Goal: Information Seeking & Learning: Understand process/instructions

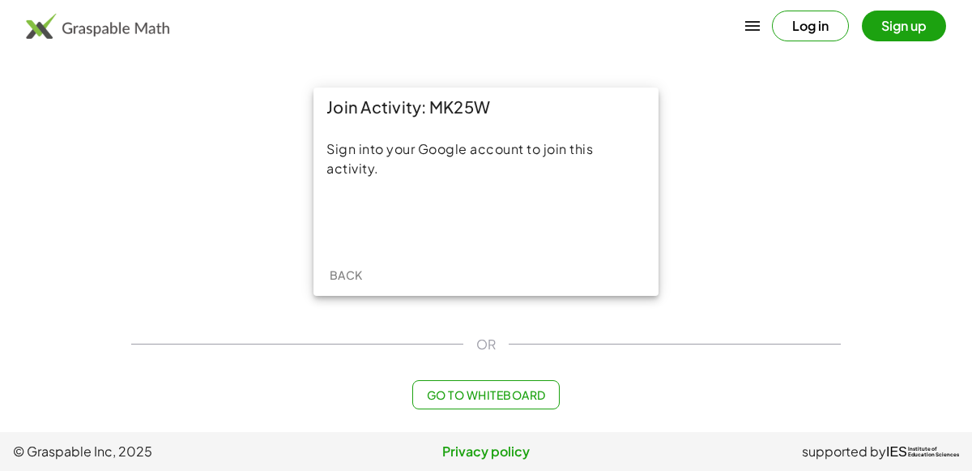
click at [473, 198] on div "Sign into your Google account to join this activity." at bounding box center [485, 189] width 345 height 127
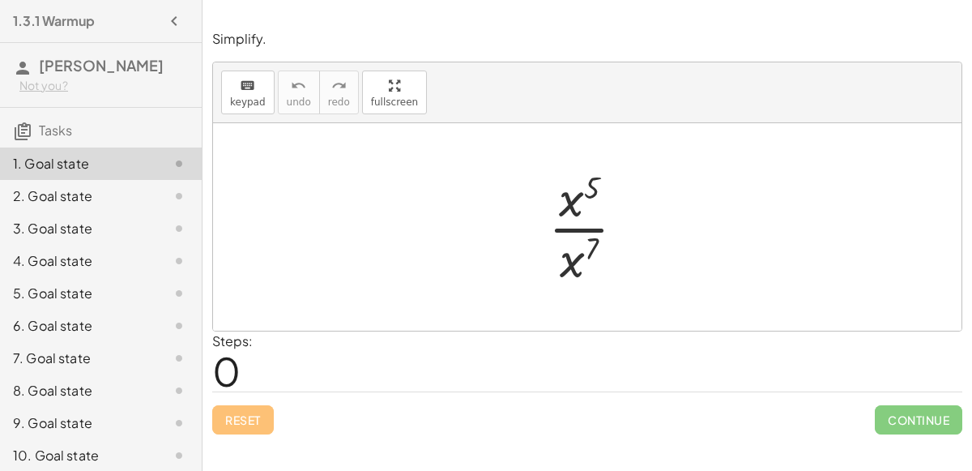
click at [573, 225] on div at bounding box center [593, 226] width 106 height 125
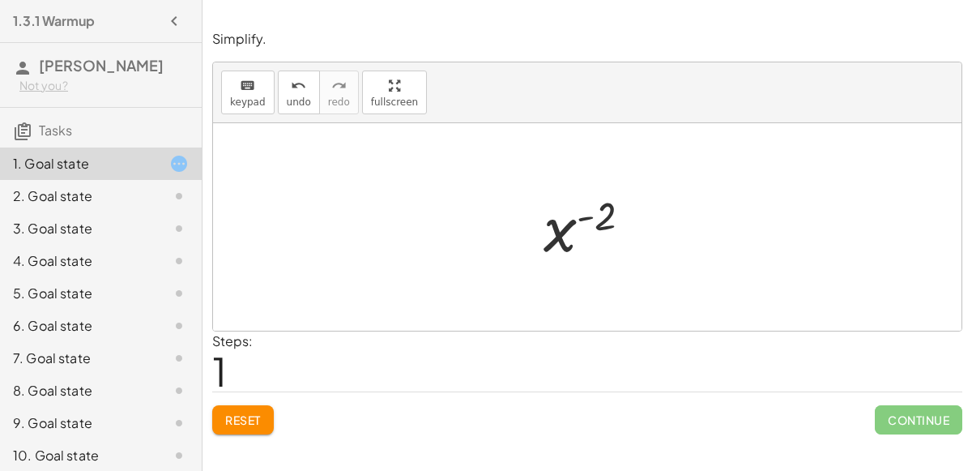
click at [227, 426] on button "Reset" at bounding box center [243, 419] width 62 height 29
click at [264, 405] on button "Reset" at bounding box center [243, 419] width 62 height 29
click at [530, 203] on div "· x 5 · x 7 x ( + 5 − 7 ) x ( - 2 ) x ( - 2 ) x ( ) - 2 · 1 · 2 x ( - 2 ) x ( ·…" at bounding box center [588, 227] width 138 height 88
click at [172, 199] on icon at bounding box center [178, 195] width 19 height 19
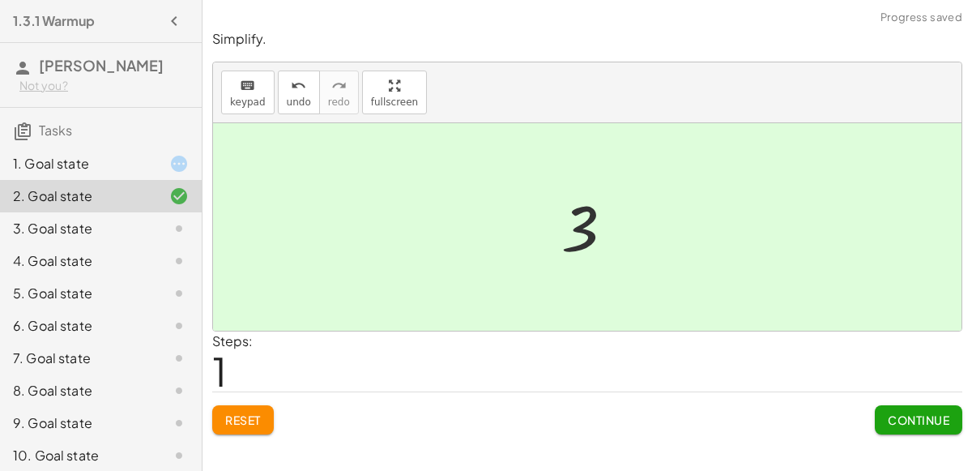
click at [909, 416] on span "Continue" at bounding box center [919, 419] width 62 height 15
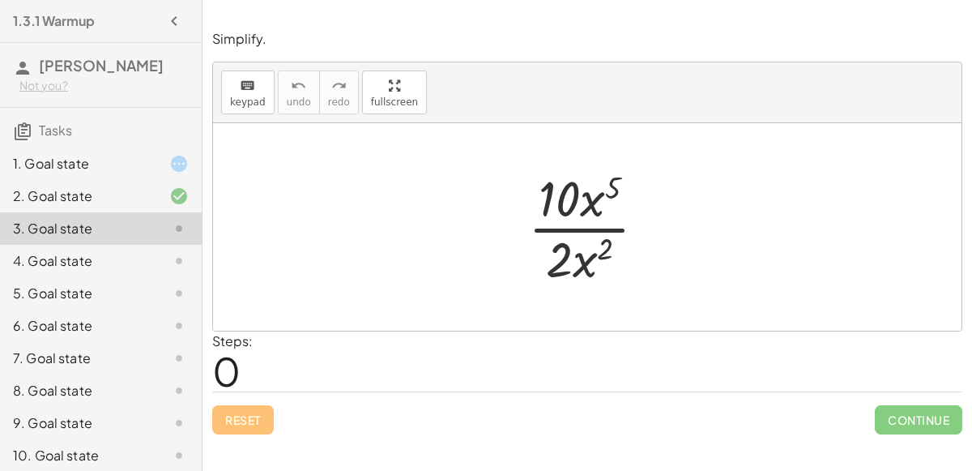
click at [564, 288] on div "· 10 · x 5 · 2 · x 2" at bounding box center [588, 226] width 168 height 133
click at [101, 259] on div "4. Goal state" at bounding box center [78, 260] width 130 height 19
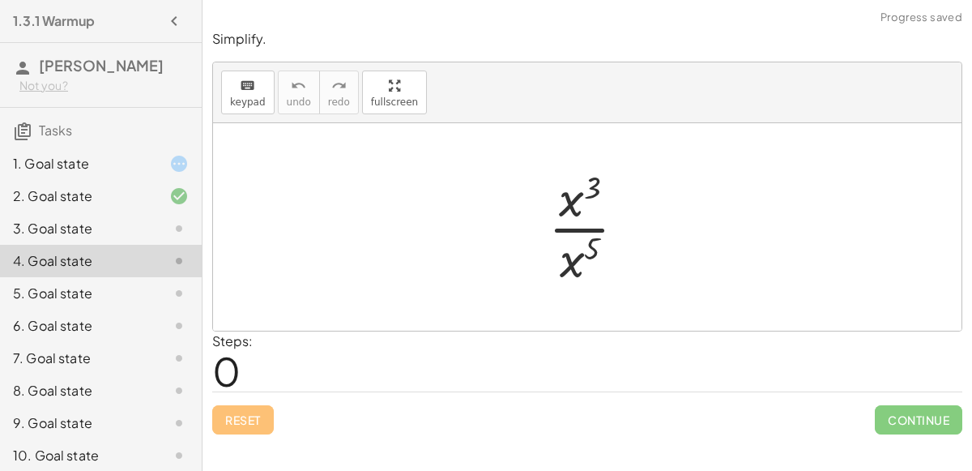
click at [575, 204] on div at bounding box center [593, 226] width 107 height 125
click at [556, 266] on div at bounding box center [593, 226] width 107 height 125
click at [556, 266] on div "· x 3 · x 5 ( + − ) - 2 · x 3 · x 5 x ( + 3 − 5 )" at bounding box center [588, 227] width 138 height 88
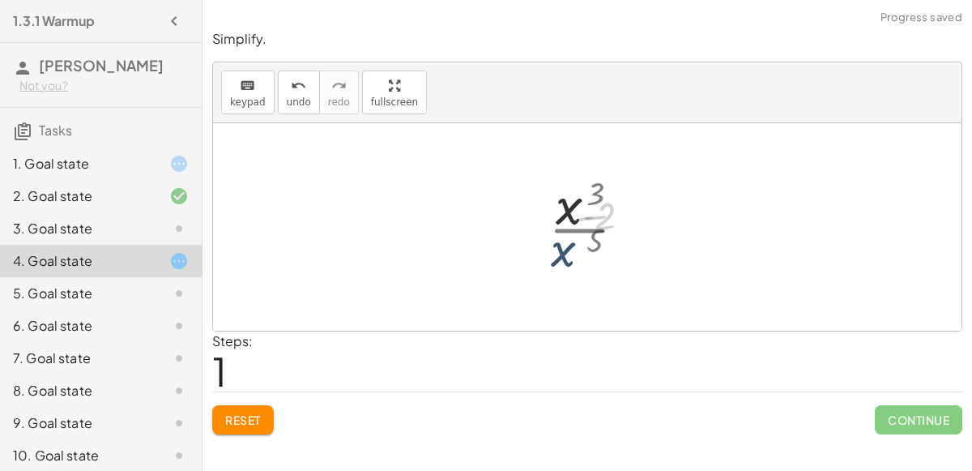
click at [556, 266] on div "· x 3 · x 5 ( + − ) - 2 · x 3 · x 5 x ( + 3 − 5 )" at bounding box center [588, 227] width 138 height 88
click at [556, 266] on div "· x 3 · x 5 x ( + 3 − 5 ) x ( ) - 2" at bounding box center [588, 227] width 138 height 88
click at [586, 219] on div at bounding box center [593, 227] width 117 height 80
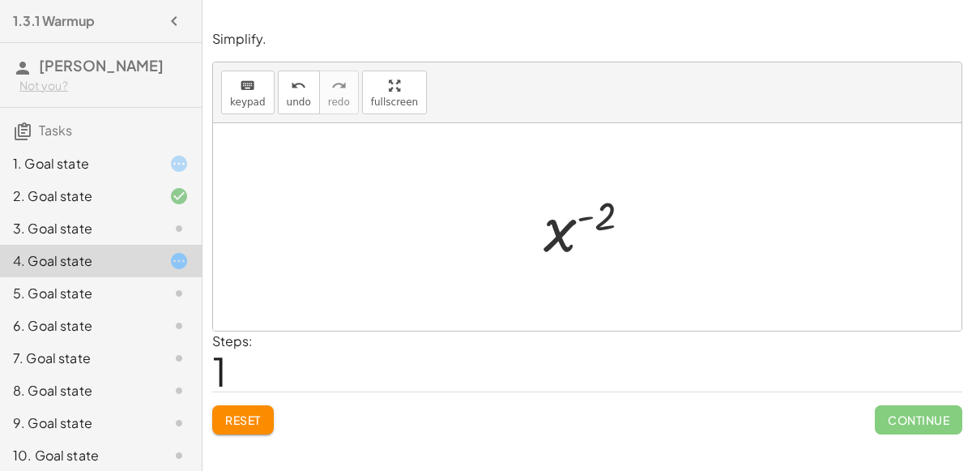
click at [586, 219] on div at bounding box center [593, 227] width 117 height 80
click at [27, 288] on div "5. Goal state" at bounding box center [78, 293] width 130 height 19
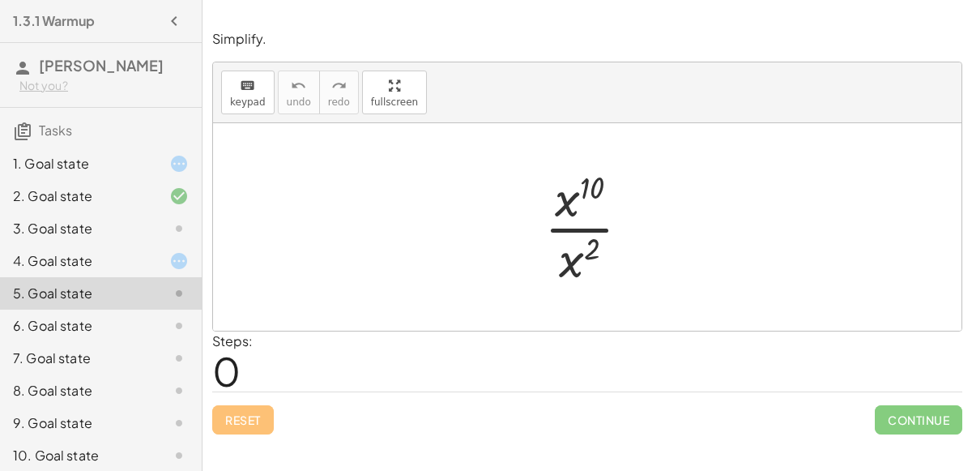
click at [34, 224] on div "3. Goal state" at bounding box center [78, 228] width 130 height 19
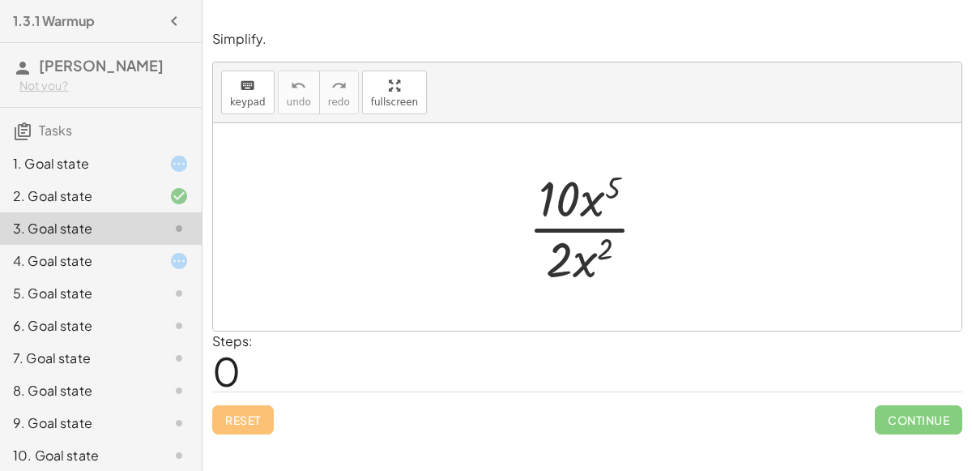
click at [540, 199] on div at bounding box center [593, 226] width 147 height 125
click at [586, 202] on div at bounding box center [593, 226] width 147 height 125
click at [567, 274] on div at bounding box center [593, 226] width 147 height 125
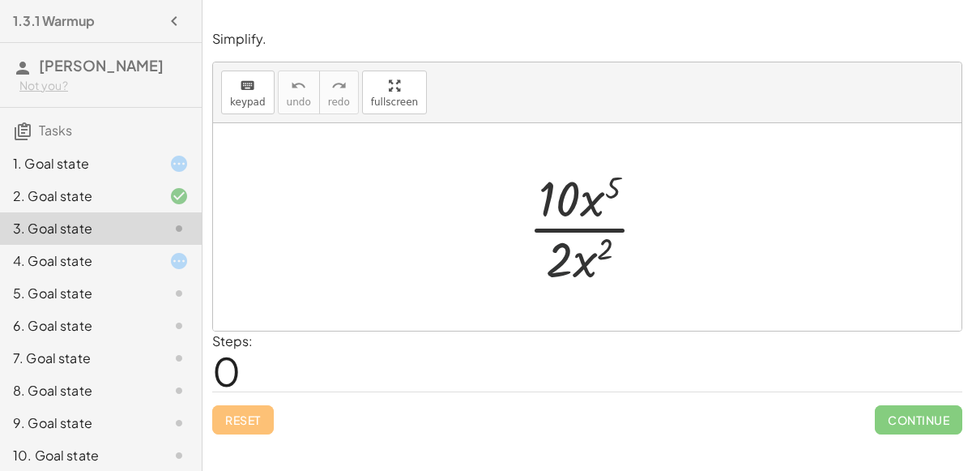
click at [567, 274] on div at bounding box center [593, 226] width 147 height 125
drag, startPoint x: 615, startPoint y: 186, endPoint x: 608, endPoint y: 250, distance: 64.4
click at [608, 250] on div at bounding box center [593, 226] width 147 height 125
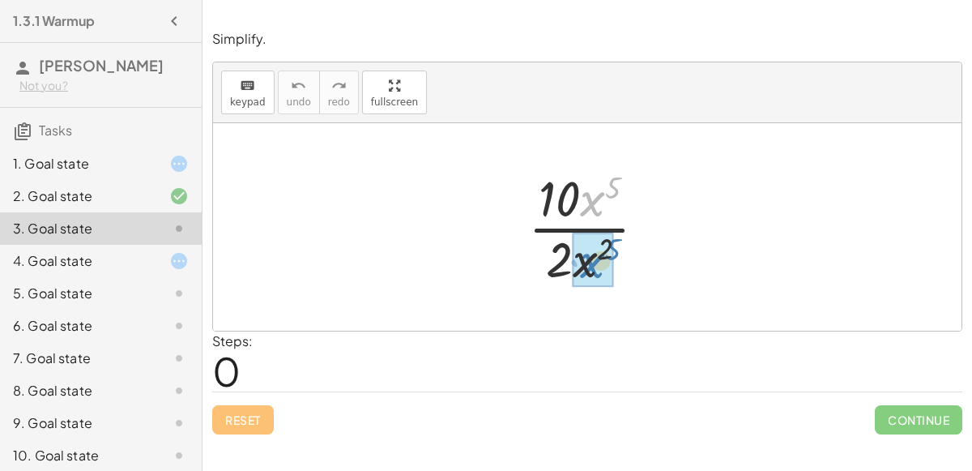
drag, startPoint x: 583, startPoint y: 202, endPoint x: 581, endPoint y: 263, distance: 61.6
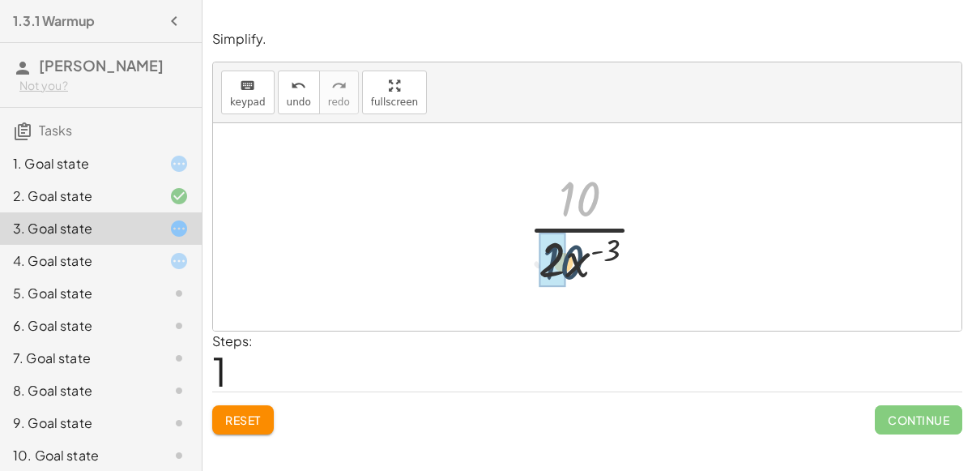
drag, startPoint x: 573, startPoint y: 206, endPoint x: 556, endPoint y: 270, distance: 66.2
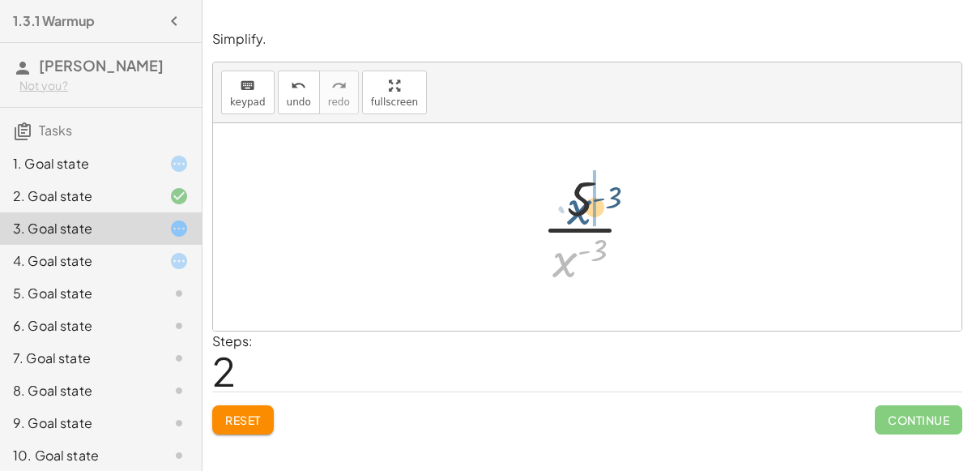
drag, startPoint x: 562, startPoint y: 258, endPoint x: 577, endPoint y: 203, distance: 57.0
click at [577, 203] on div at bounding box center [594, 226] width 121 height 125
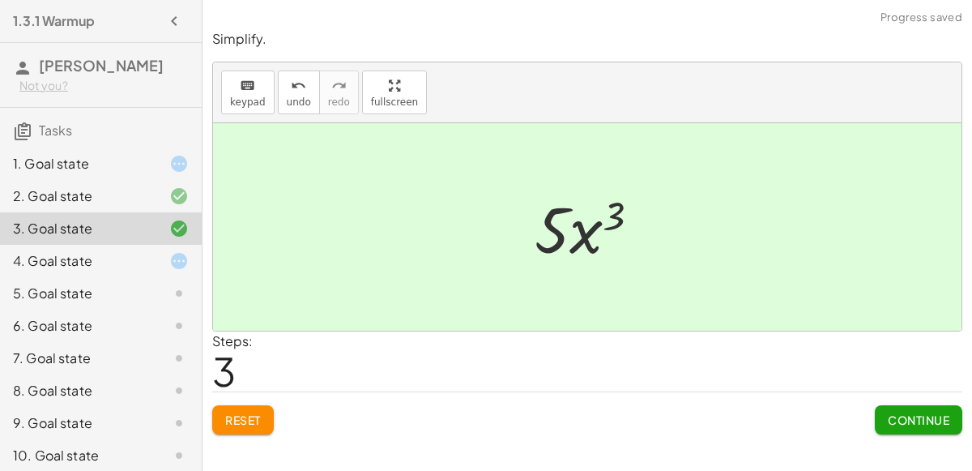
click at [878, 412] on button "Continue" at bounding box center [918, 419] width 87 height 29
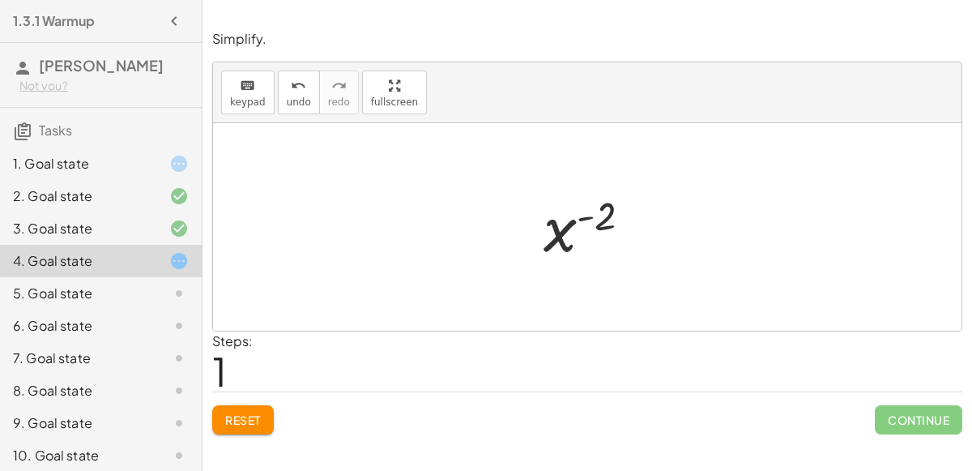
click at [595, 219] on div at bounding box center [593, 227] width 117 height 80
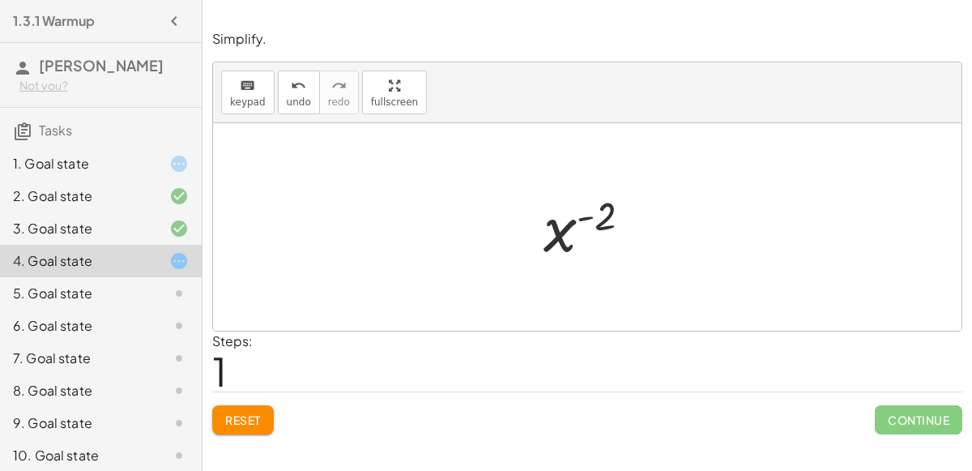
click at [595, 219] on div at bounding box center [593, 227] width 117 height 80
click at [583, 216] on div at bounding box center [593, 227] width 117 height 80
click at [245, 429] on button "Reset" at bounding box center [243, 419] width 62 height 29
click at [231, 415] on span "Reset" at bounding box center [243, 419] width 36 height 15
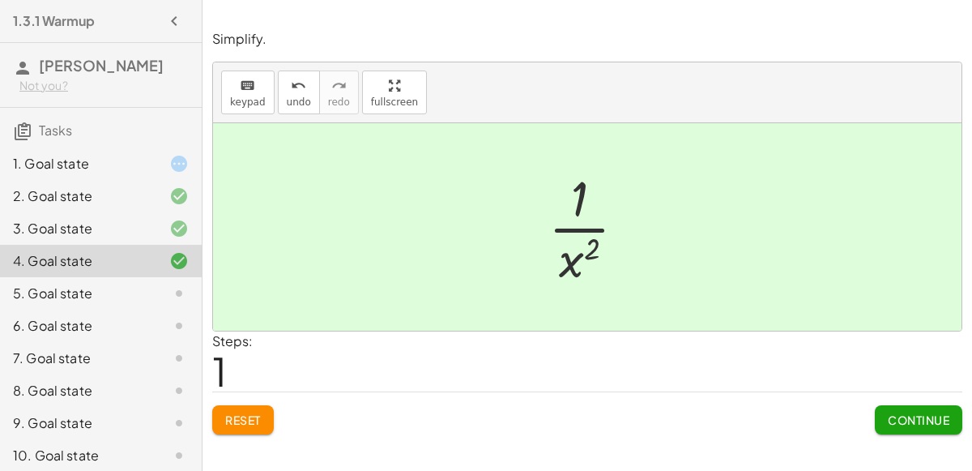
click at [156, 281] on div "5. Goal state" at bounding box center [101, 293] width 202 height 32
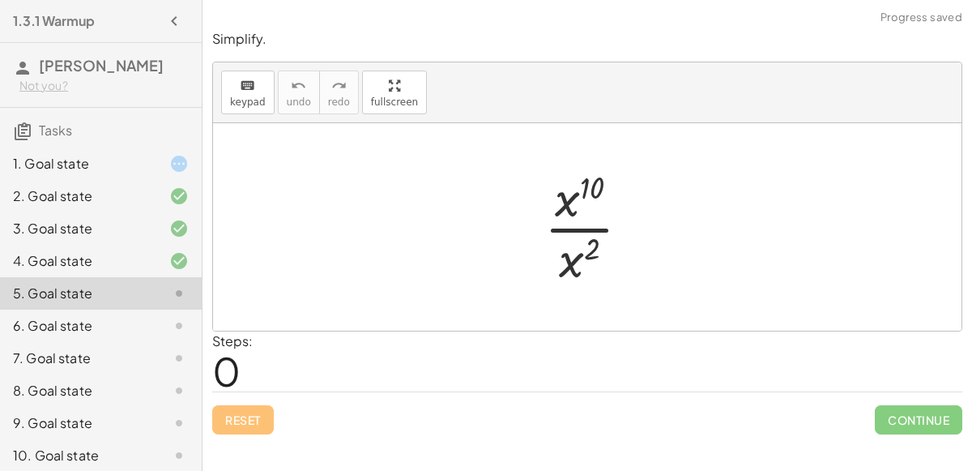
click at [555, 198] on div at bounding box center [593, 226] width 115 height 125
drag, startPoint x: 564, startPoint y: 192, endPoint x: 568, endPoint y: 261, distance: 69.0
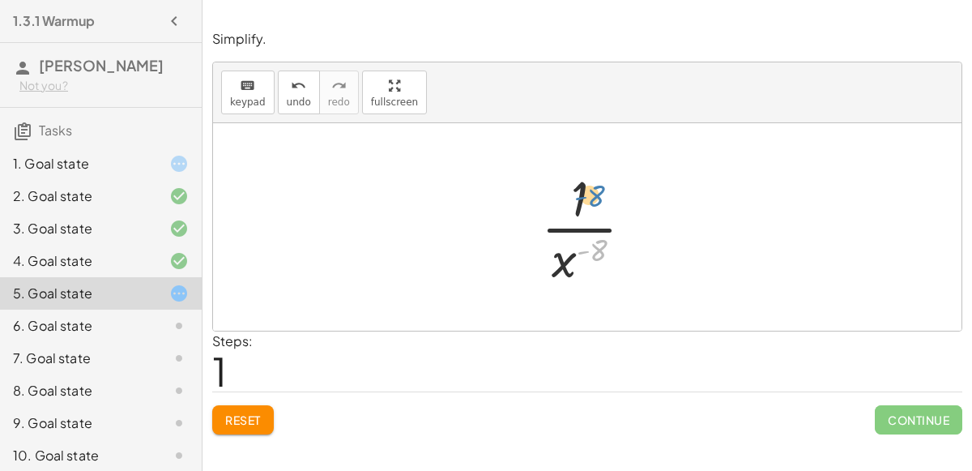
drag, startPoint x: 584, startPoint y: 249, endPoint x: 582, endPoint y: 194, distance: 54.3
click at [582, 194] on div at bounding box center [594, 226] width 122 height 125
drag, startPoint x: 565, startPoint y: 262, endPoint x: 580, endPoint y: 206, distance: 58.5
click at [580, 206] on div at bounding box center [594, 226] width 122 height 125
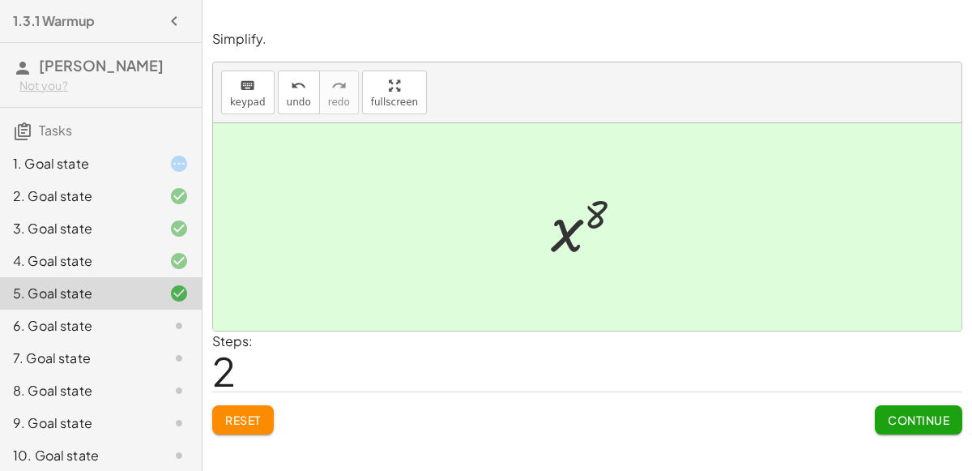
click at [891, 426] on button "Continue" at bounding box center [918, 419] width 87 height 29
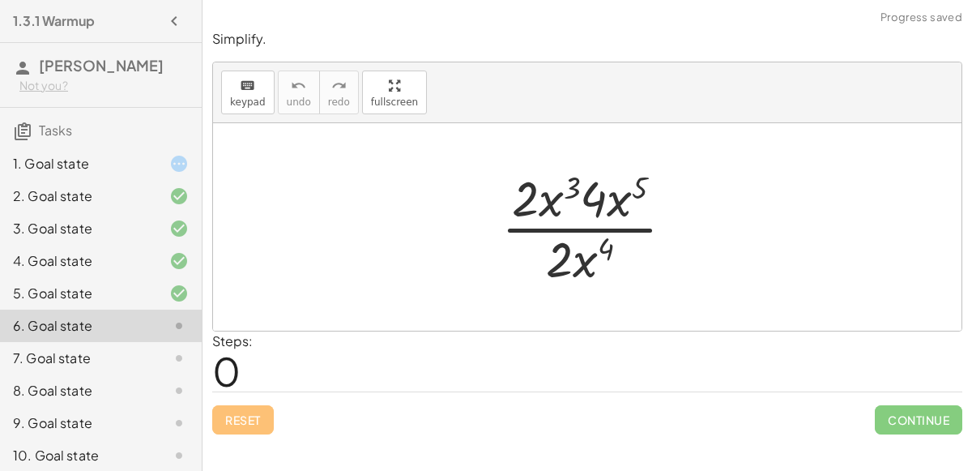
click at [581, 254] on div at bounding box center [594, 226] width 202 height 125
click at [636, 188] on div at bounding box center [594, 226] width 202 height 125
drag, startPoint x: 578, startPoint y: 258, endPoint x: 608, endPoint y: 196, distance: 69.2
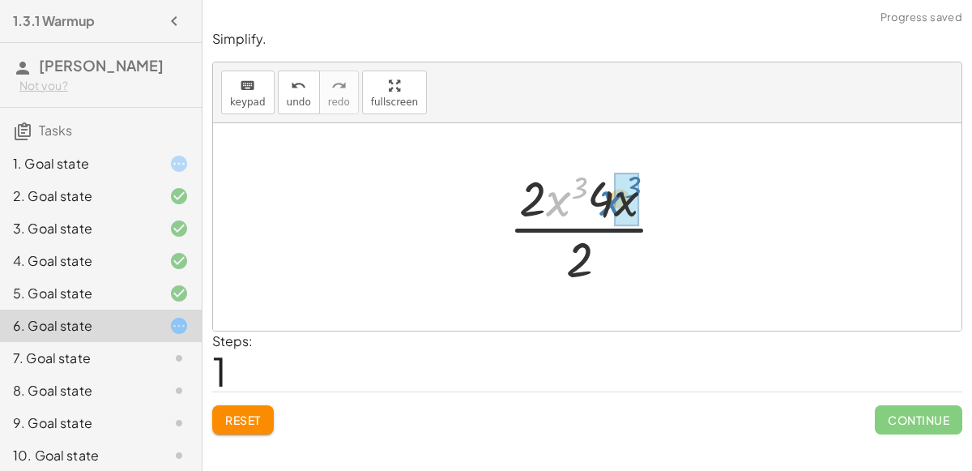
drag, startPoint x: 561, startPoint y: 208, endPoint x: 615, endPoint y: 208, distance: 53.5
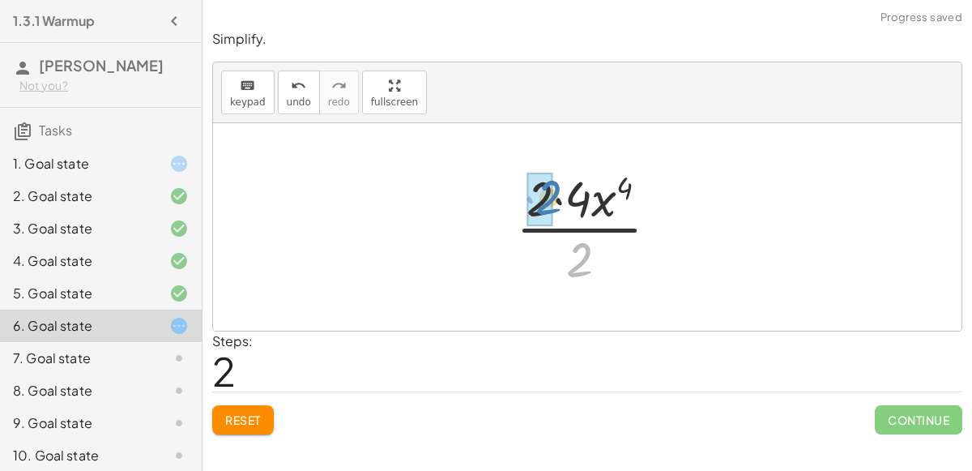
drag, startPoint x: 579, startPoint y: 262, endPoint x: 546, endPoint y: 200, distance: 69.9
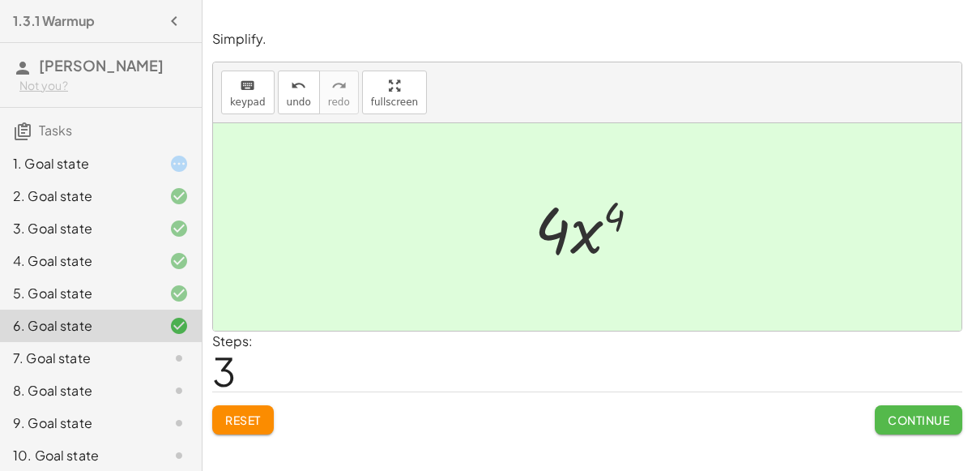
click at [935, 412] on span "Continue" at bounding box center [919, 419] width 62 height 15
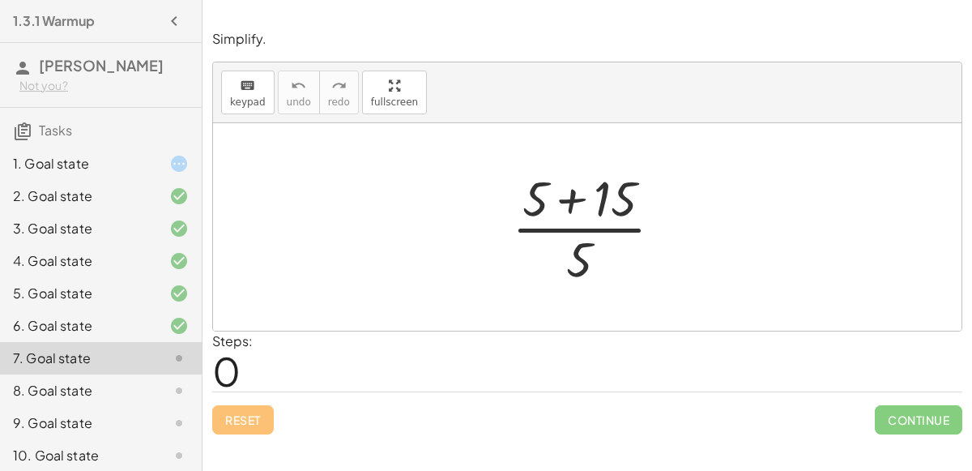
click at [538, 185] on div at bounding box center [594, 226] width 180 height 125
click at [565, 198] on div at bounding box center [594, 226] width 180 height 125
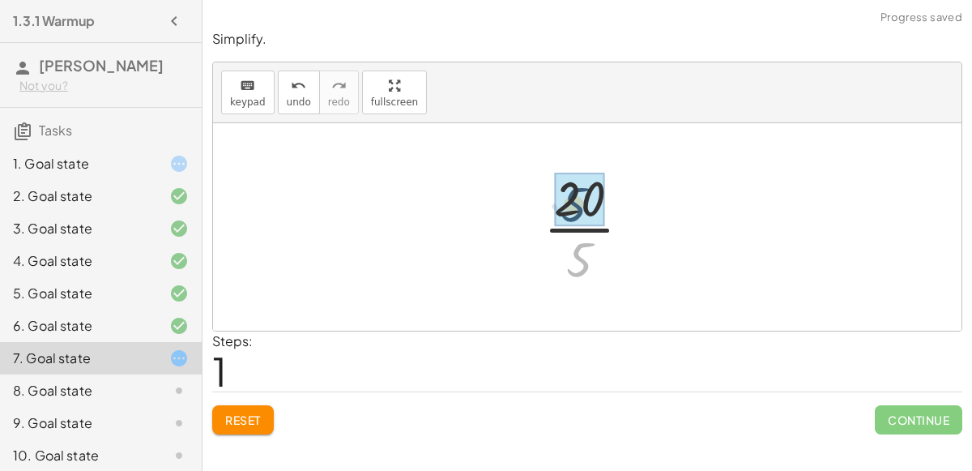
drag, startPoint x: 578, startPoint y: 261, endPoint x: 570, endPoint y: 196, distance: 65.2
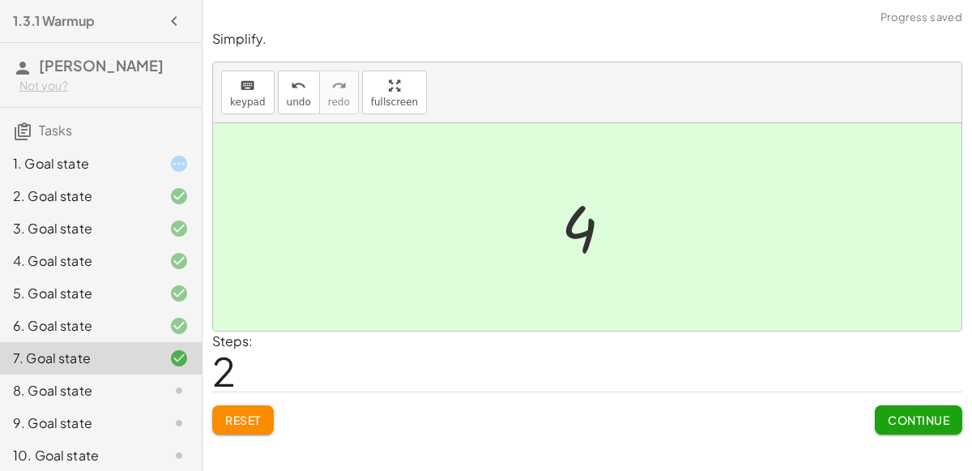
click at [950, 416] on button "Continue" at bounding box center [918, 419] width 87 height 29
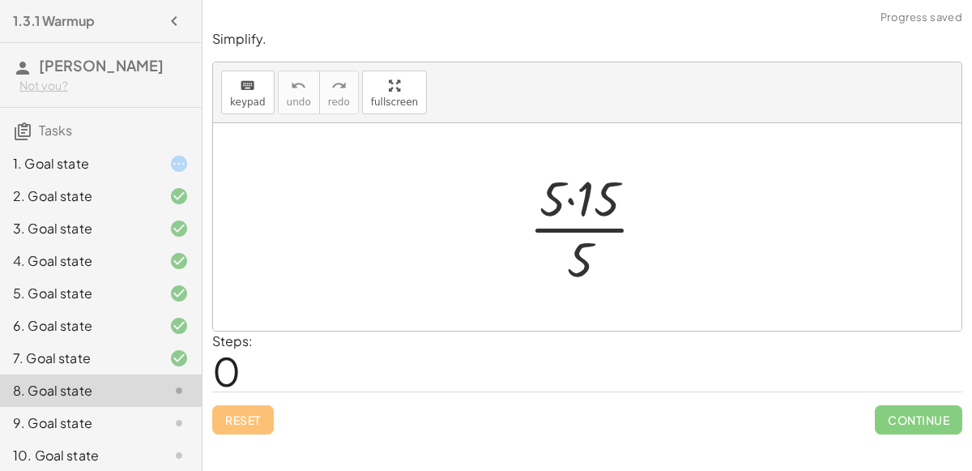
click at [569, 198] on div at bounding box center [594, 226] width 146 height 125
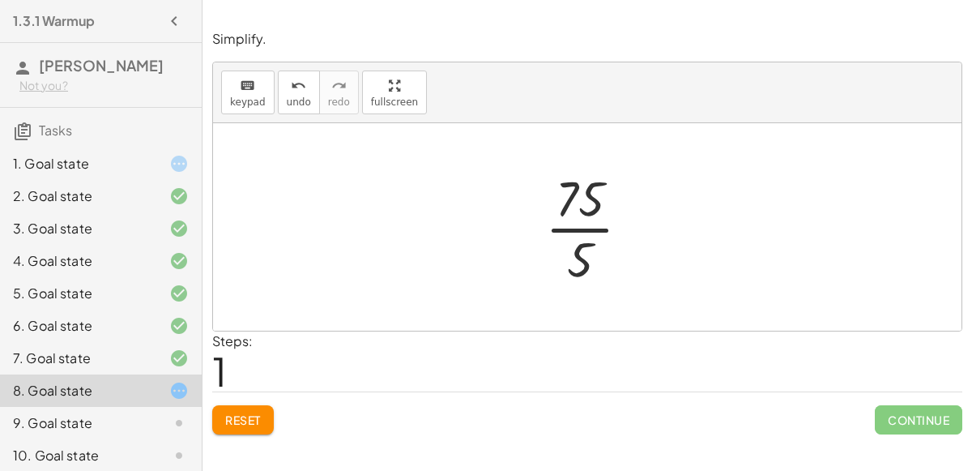
click at [573, 230] on div at bounding box center [594, 226] width 114 height 125
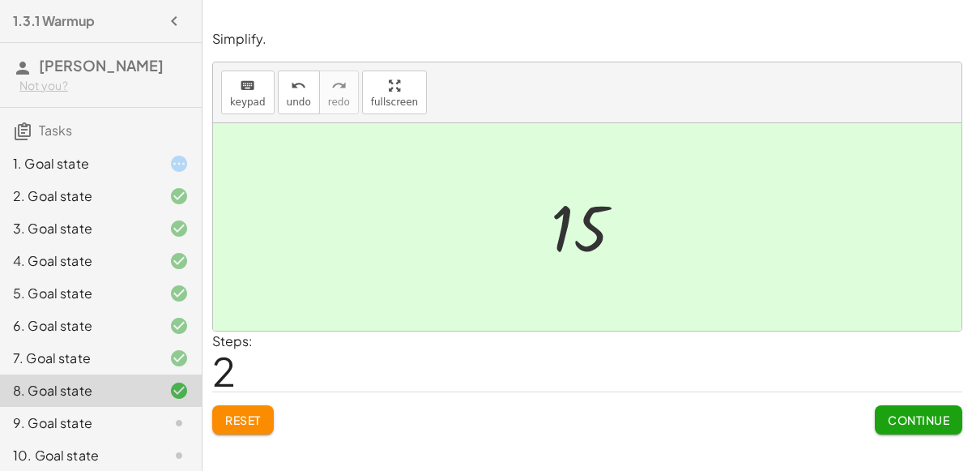
click at [904, 412] on span "Continue" at bounding box center [919, 419] width 62 height 15
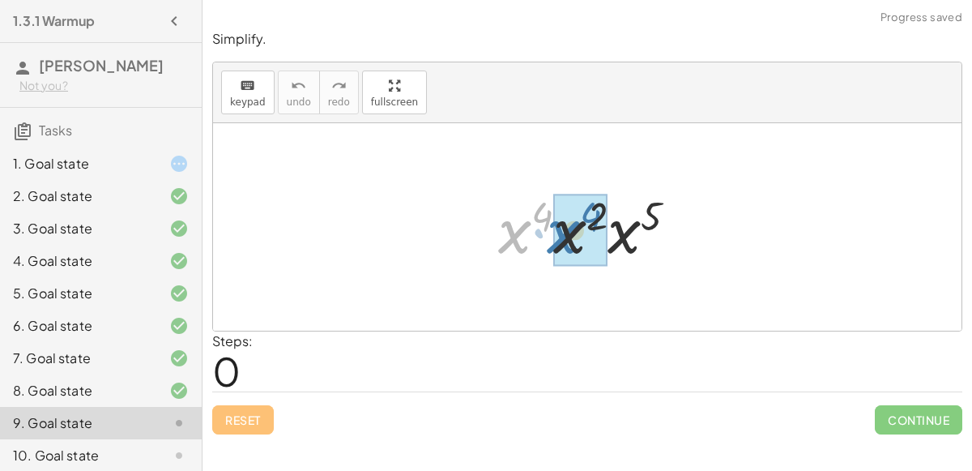
drag, startPoint x: 514, startPoint y: 230, endPoint x: 567, endPoint y: 230, distance: 52.7
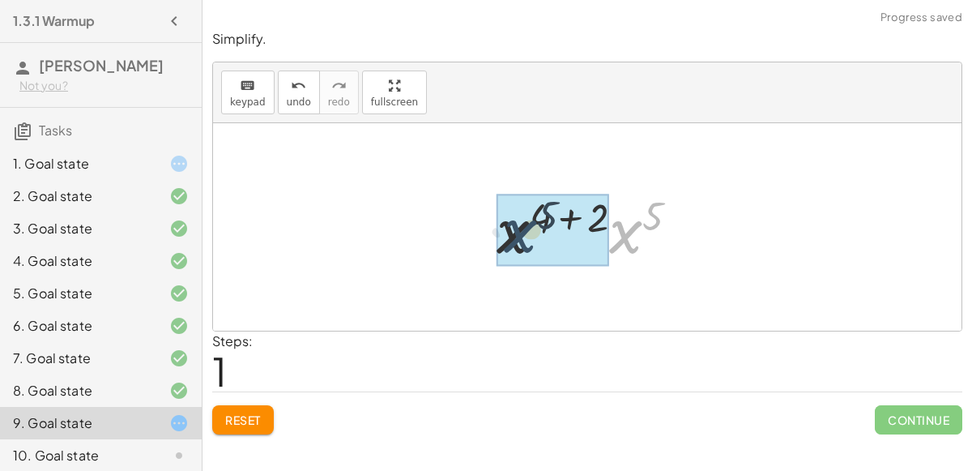
drag, startPoint x: 629, startPoint y: 245, endPoint x: 517, endPoint y: 243, distance: 112.6
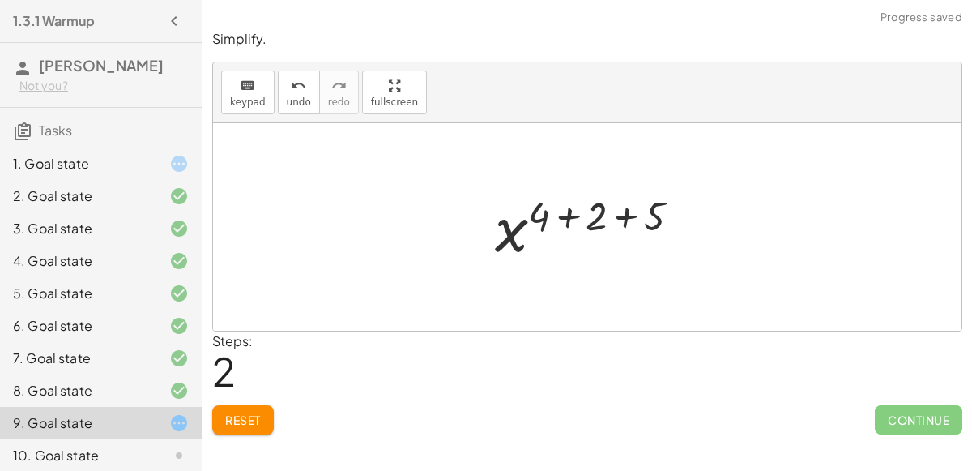
click at [561, 221] on div at bounding box center [594, 227] width 214 height 80
click at [561, 221] on div at bounding box center [593, 227] width 156 height 80
click at [644, 214] on div at bounding box center [593, 227] width 156 height 80
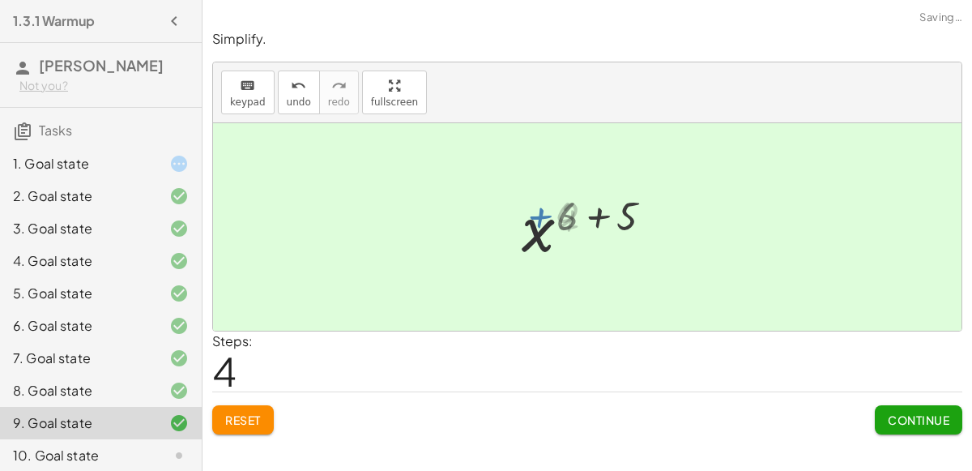
click at [644, 214] on div at bounding box center [593, 227] width 104 height 80
click at [890, 427] on button "Continue" at bounding box center [918, 419] width 87 height 29
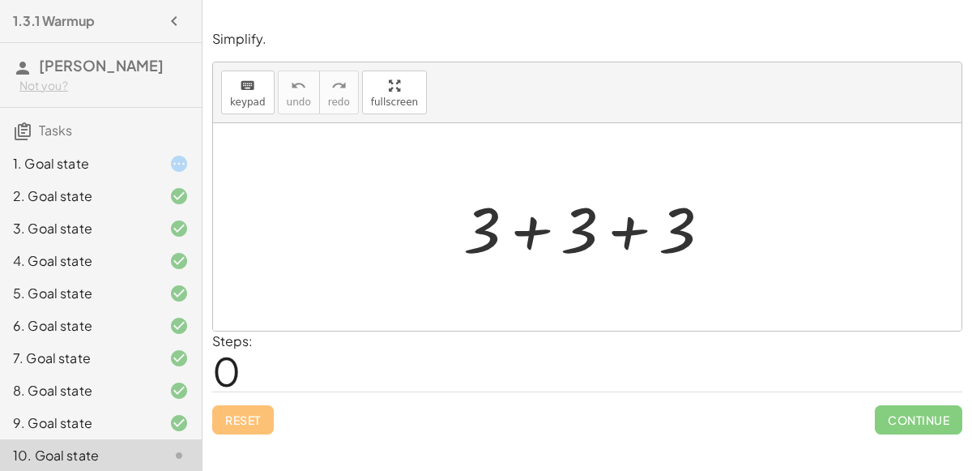
click at [522, 233] on div at bounding box center [593, 226] width 276 height 83
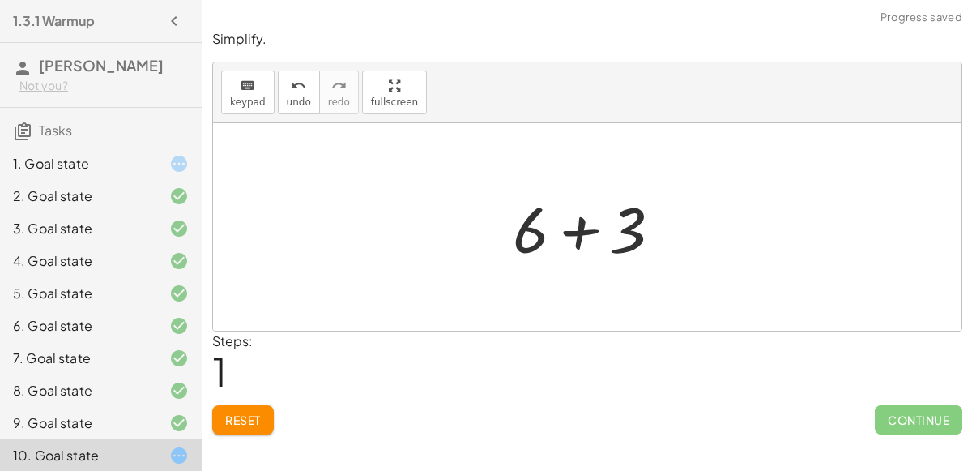
click at [573, 231] on div at bounding box center [594, 226] width 178 height 83
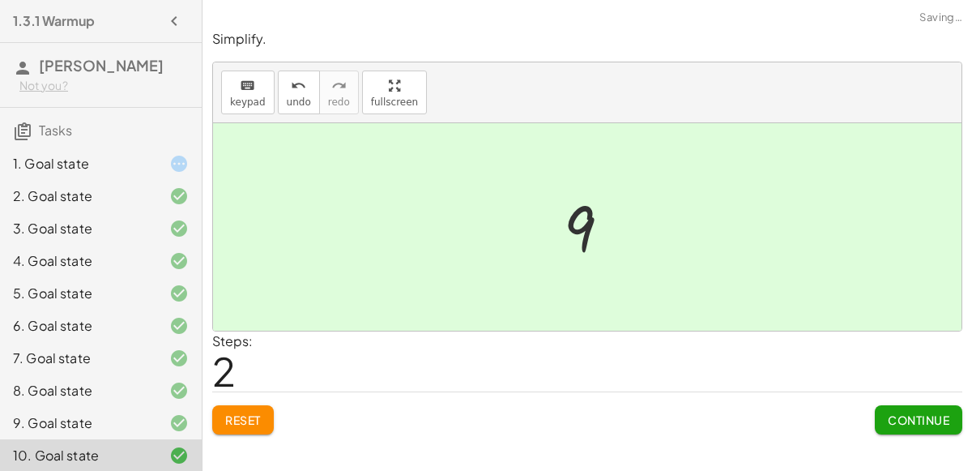
click at [898, 412] on span "Continue" at bounding box center [919, 419] width 62 height 15
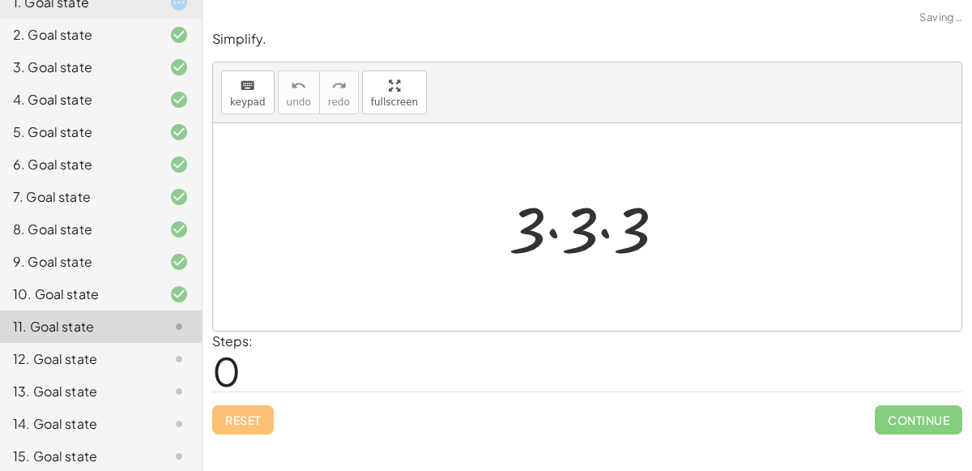
scroll to position [162, 0]
click at [552, 232] on div at bounding box center [594, 226] width 186 height 83
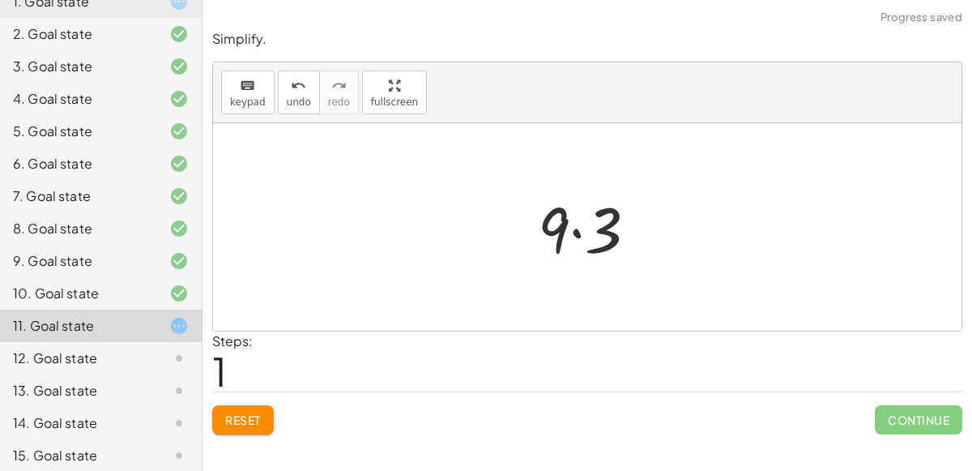
click at [576, 232] on div at bounding box center [594, 226] width 129 height 83
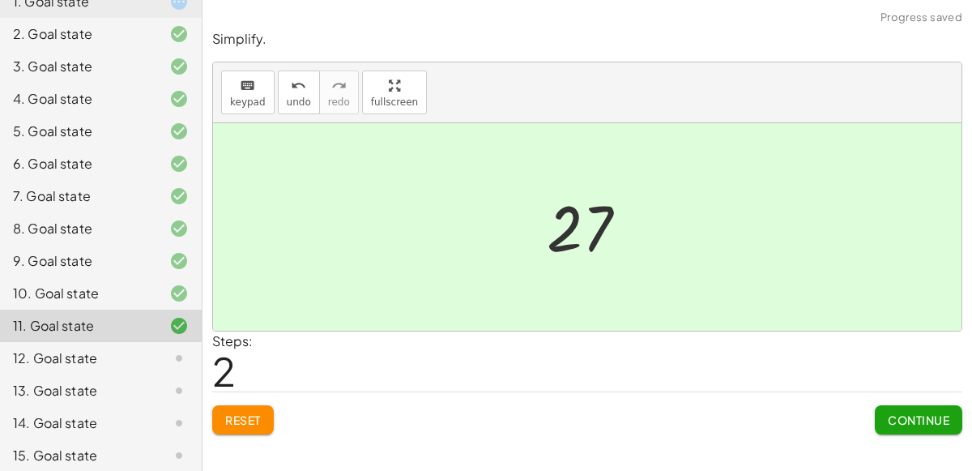
scroll to position [236, 0]
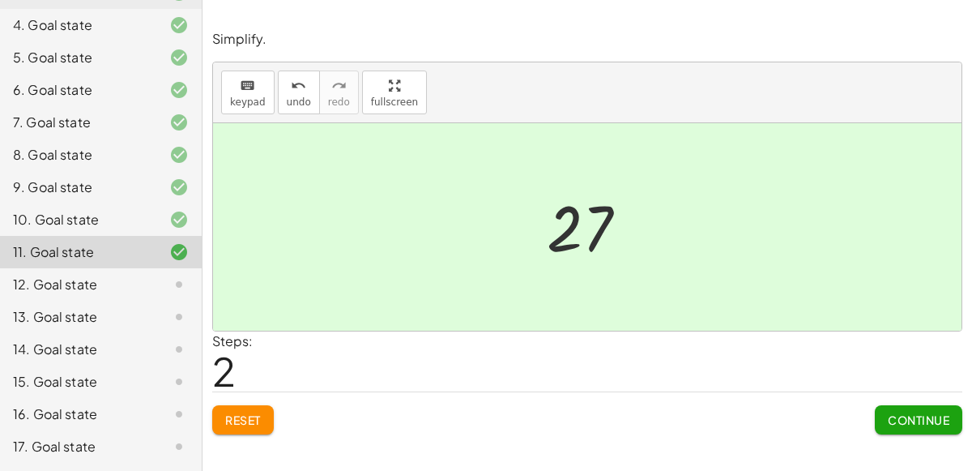
click at [940, 408] on button "Continue" at bounding box center [918, 419] width 87 height 29
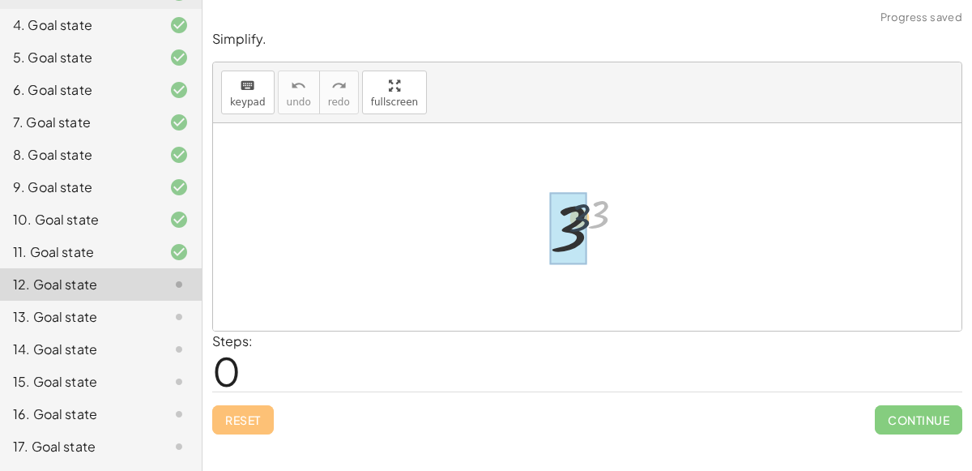
drag, startPoint x: 600, startPoint y: 203, endPoint x: 573, endPoint y: 209, distance: 28.3
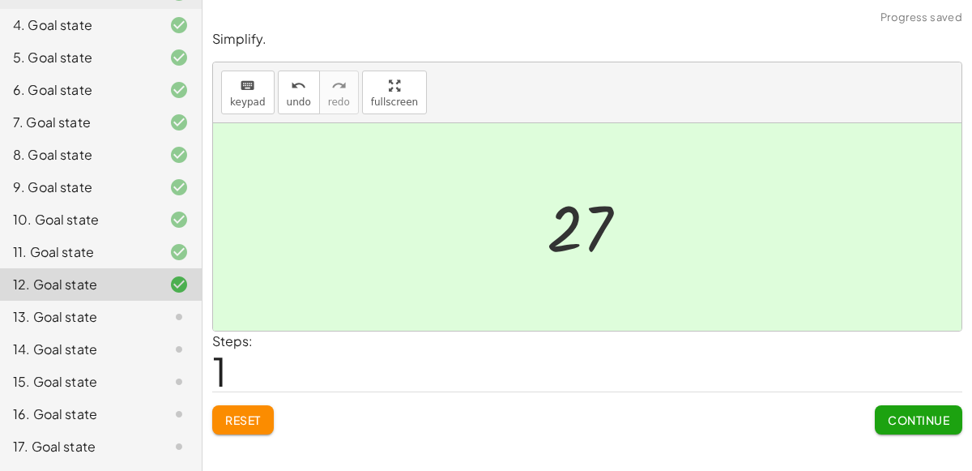
click at [947, 395] on div "Continue" at bounding box center [918, 413] width 87 height 42
click at [941, 418] on span "Continue" at bounding box center [919, 419] width 62 height 15
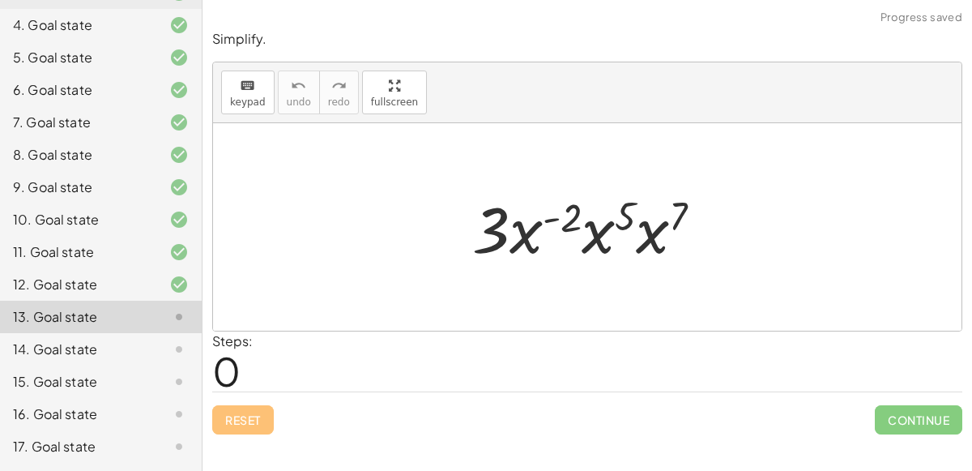
click at [511, 220] on div at bounding box center [593, 226] width 259 height 83
drag, startPoint x: 564, startPoint y: 210, endPoint x: 625, endPoint y: 209, distance: 60.8
click at [625, 209] on div at bounding box center [593, 226] width 259 height 83
drag, startPoint x: 684, startPoint y: 205, endPoint x: 629, endPoint y: 205, distance: 55.9
click at [629, 205] on div at bounding box center [593, 226] width 259 height 83
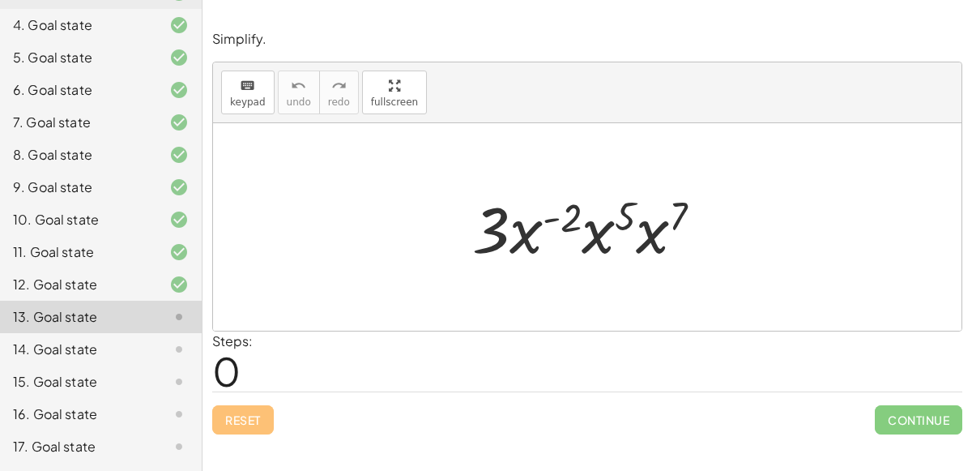
click at [611, 225] on div at bounding box center [593, 226] width 259 height 83
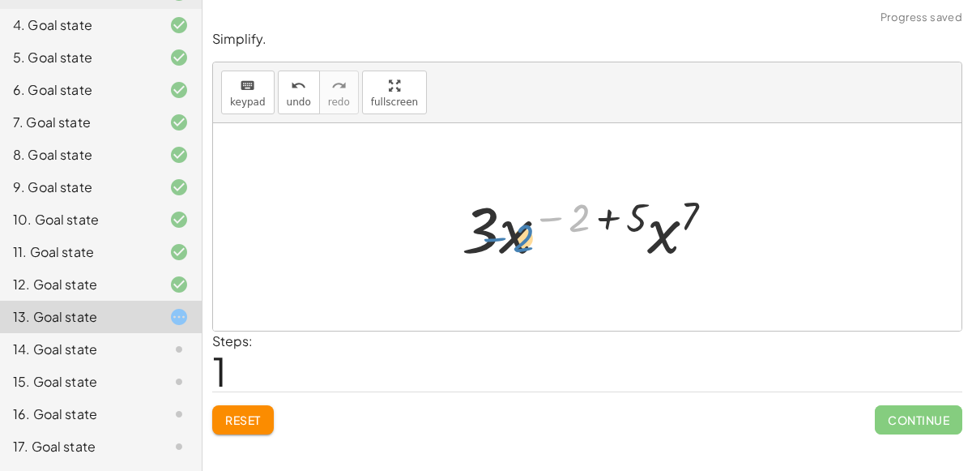
drag, startPoint x: 578, startPoint y: 211, endPoint x: 501, endPoint y: 234, distance: 80.2
click at [501, 234] on div at bounding box center [594, 226] width 281 height 83
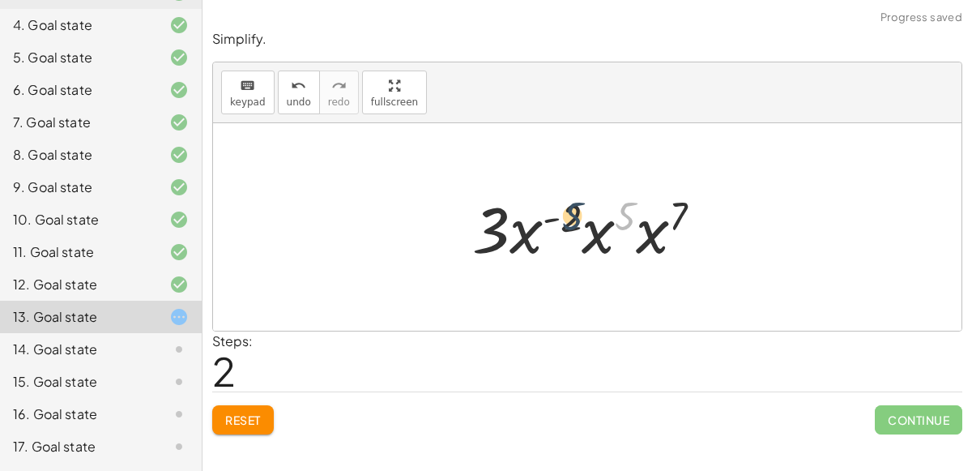
drag, startPoint x: 623, startPoint y: 211, endPoint x: 566, endPoint y: 211, distance: 56.7
click at [566, 211] on div at bounding box center [593, 226] width 259 height 83
click at [598, 232] on div at bounding box center [593, 226] width 259 height 83
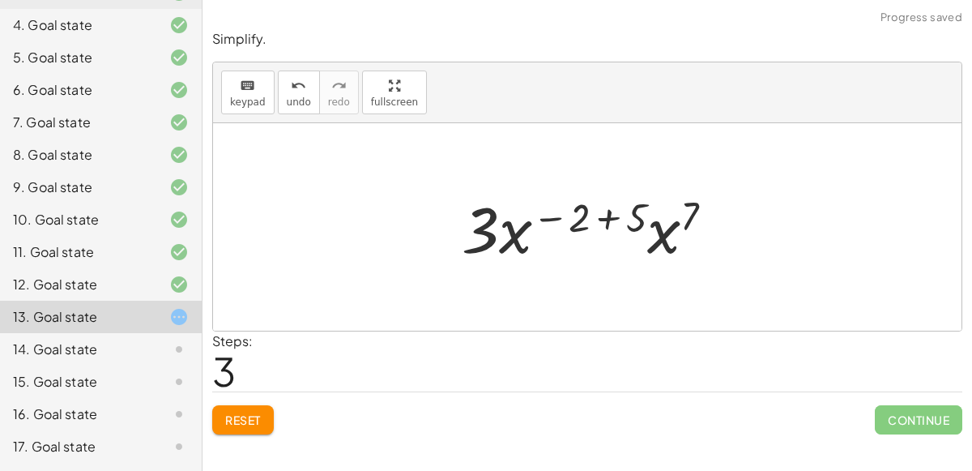
click at [261, 412] on span "Reset" at bounding box center [243, 419] width 36 height 15
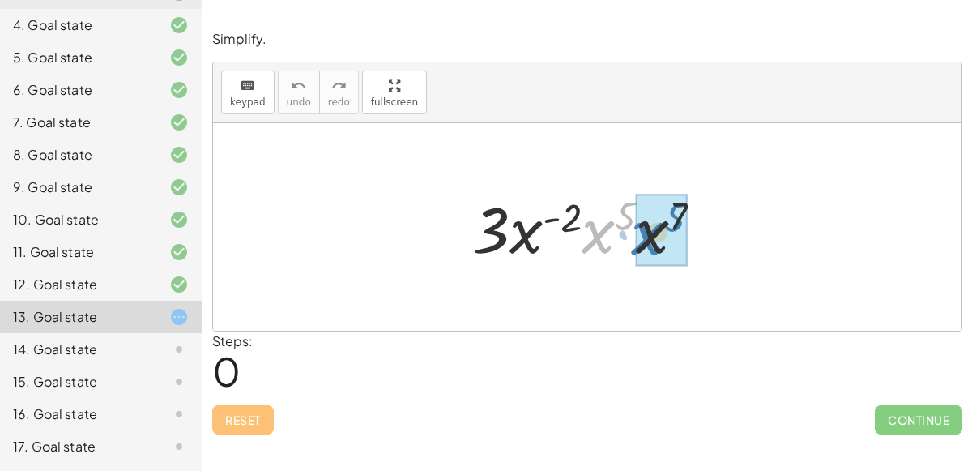
drag, startPoint x: 588, startPoint y: 237, endPoint x: 637, endPoint y: 239, distance: 49.4
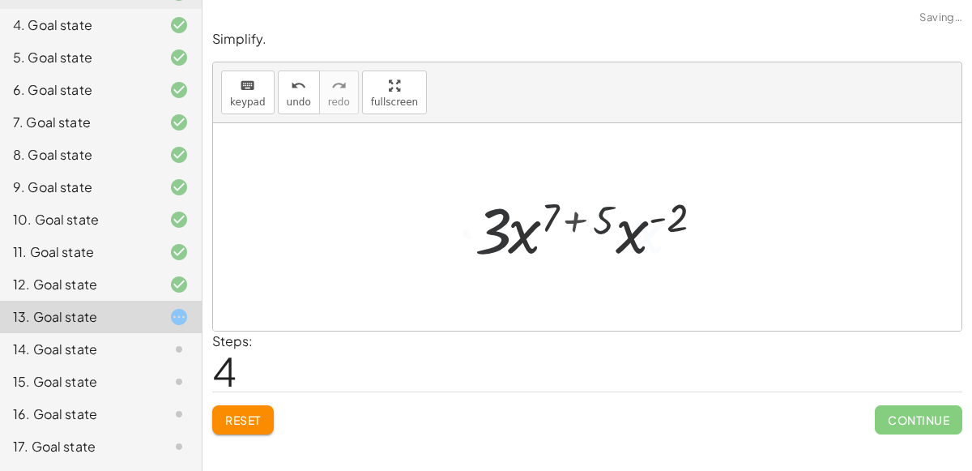
click at [245, 421] on span "Reset" at bounding box center [243, 419] width 36 height 15
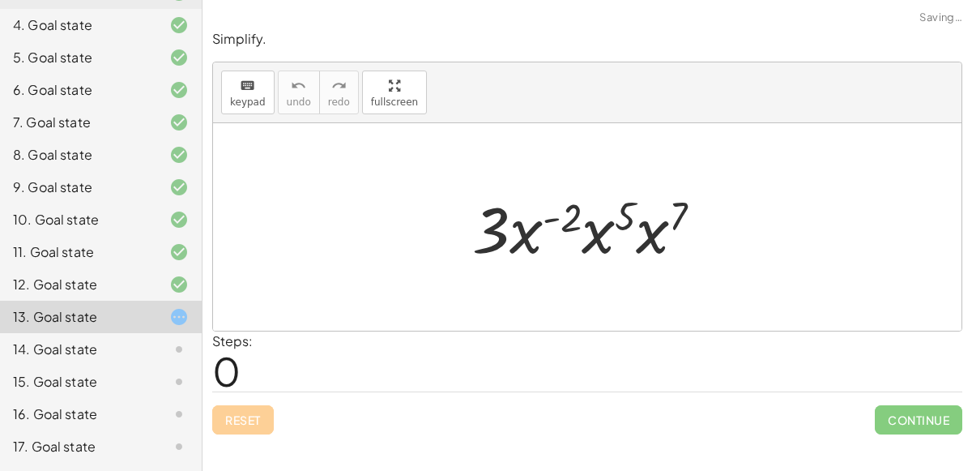
click at [245, 438] on div "Simplify. keyboard keypad undo undo redo redo fullscreen · 3 · x ( - 2 ) · x 5 …" at bounding box center [588, 232] width 770 height 424
click at [258, 421] on div "Reset Continue" at bounding box center [587, 412] width 750 height 43
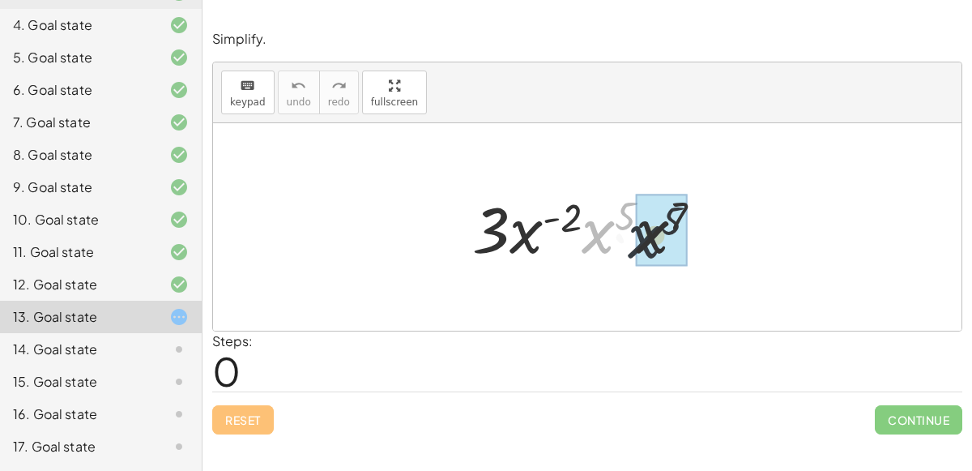
drag, startPoint x: 594, startPoint y: 233, endPoint x: 646, endPoint y: 237, distance: 52.8
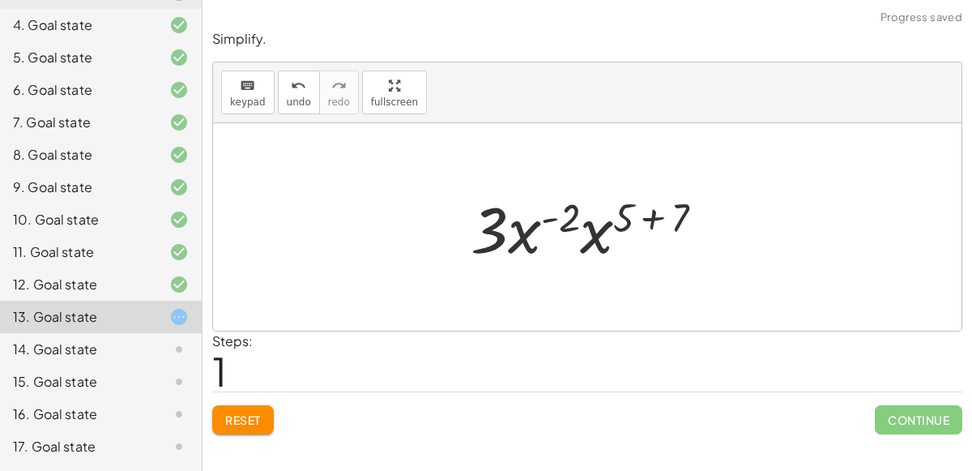
click at [653, 214] on div at bounding box center [594, 226] width 262 height 83
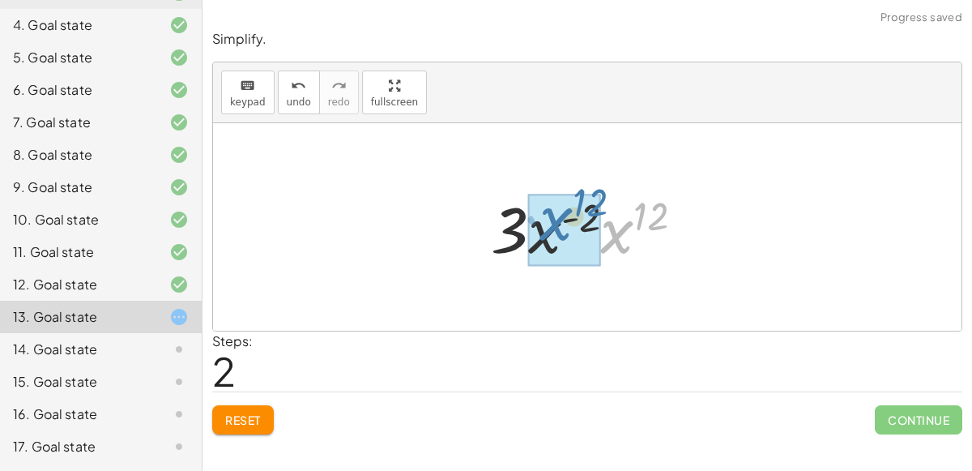
drag, startPoint x: 616, startPoint y: 241, endPoint x: 559, endPoint y: 232, distance: 57.4
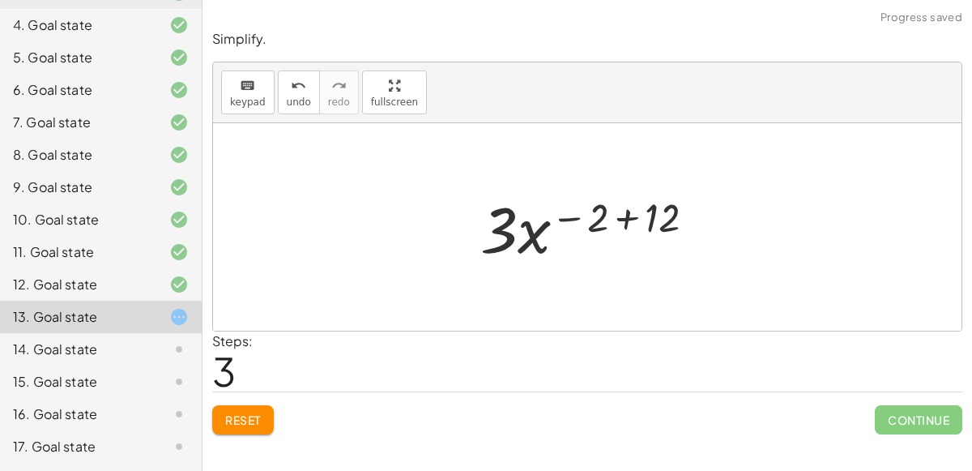
click at [621, 217] on div at bounding box center [594, 226] width 244 height 83
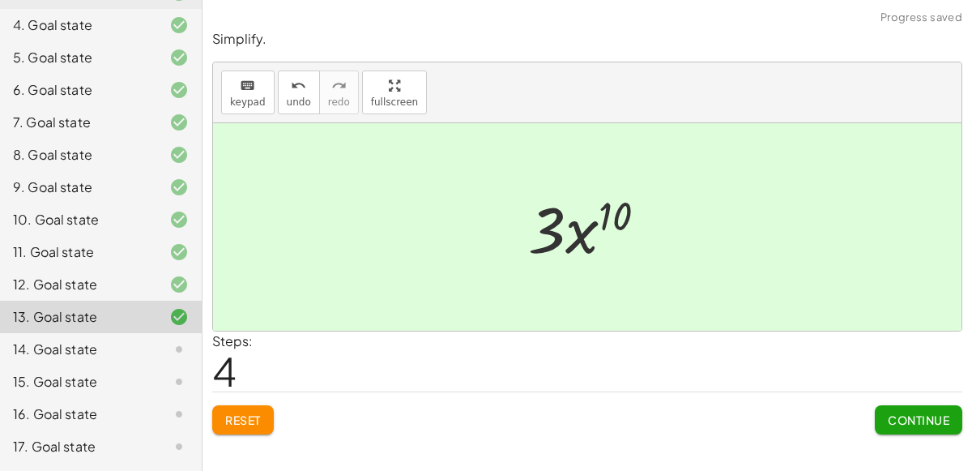
click at [918, 418] on span "Continue" at bounding box center [919, 419] width 62 height 15
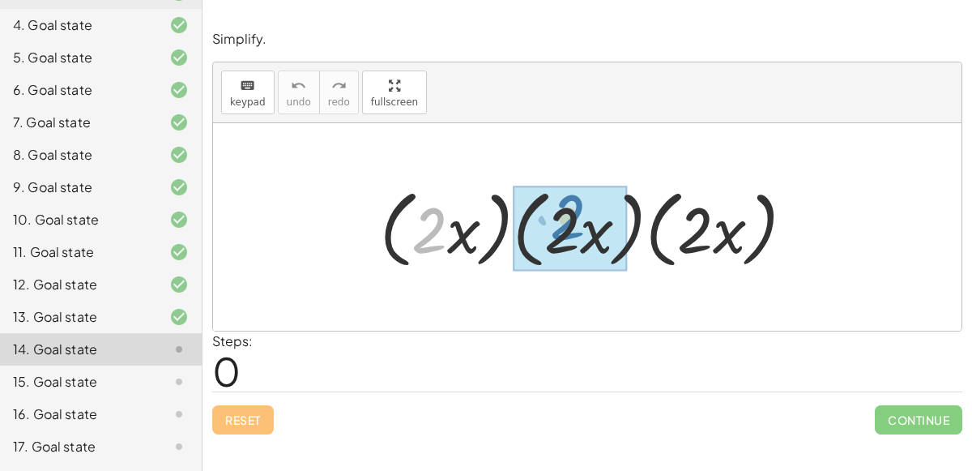
drag, startPoint x: 433, startPoint y: 249, endPoint x: 570, endPoint y: 248, distance: 137.7
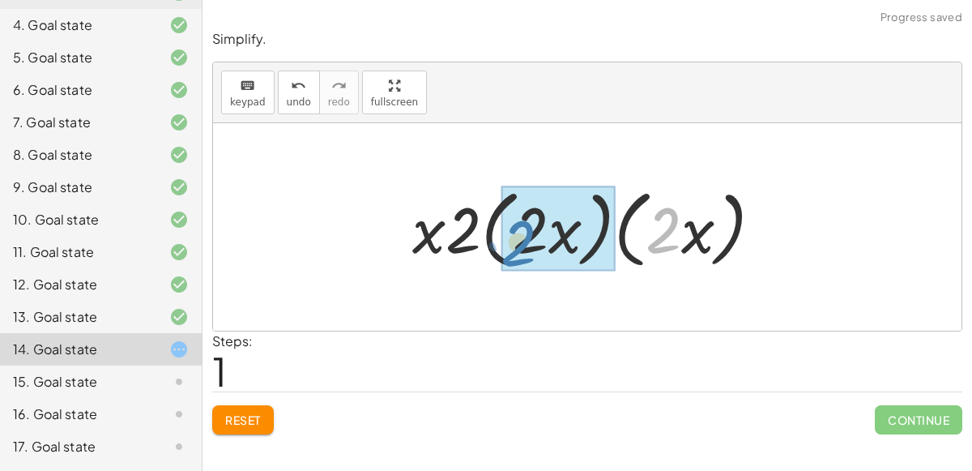
drag, startPoint x: 673, startPoint y: 230, endPoint x: 532, endPoint y: 240, distance: 141.3
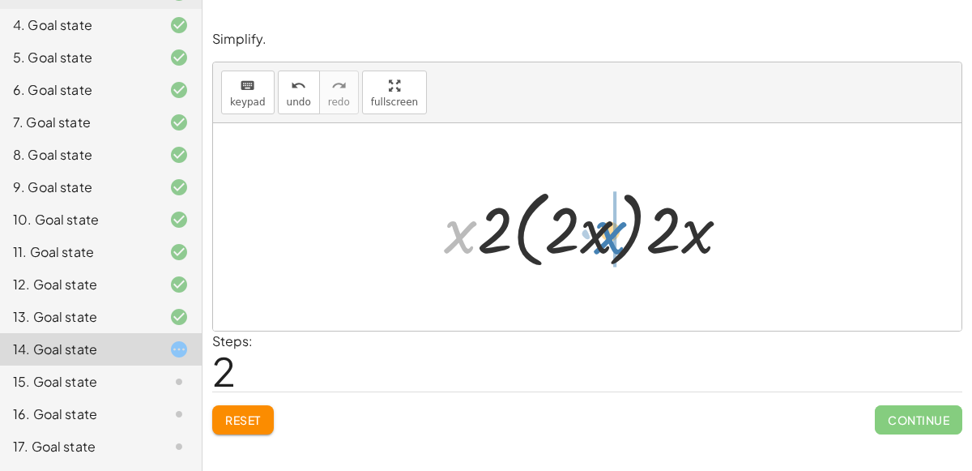
drag, startPoint x: 467, startPoint y: 228, endPoint x: 614, endPoint y: 229, distance: 147.4
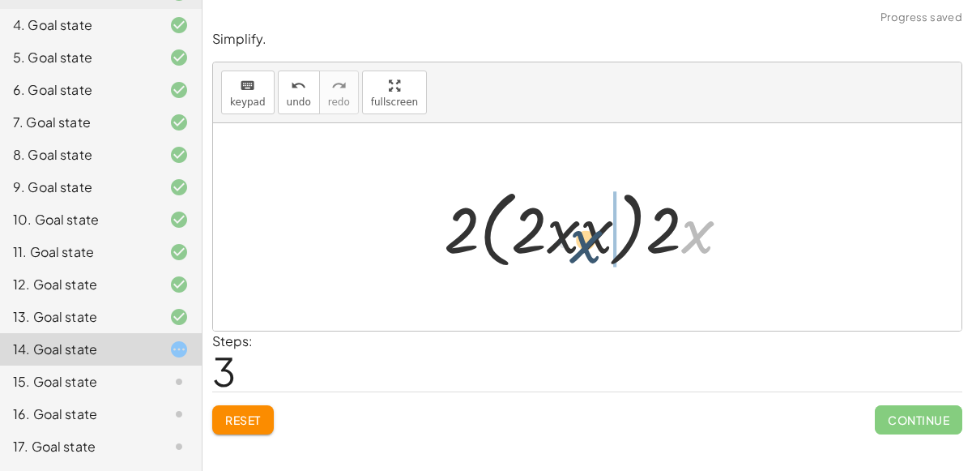
drag, startPoint x: 682, startPoint y: 230, endPoint x: 565, endPoint y: 239, distance: 117.8
click at [565, 239] on div at bounding box center [593, 227] width 315 height 93
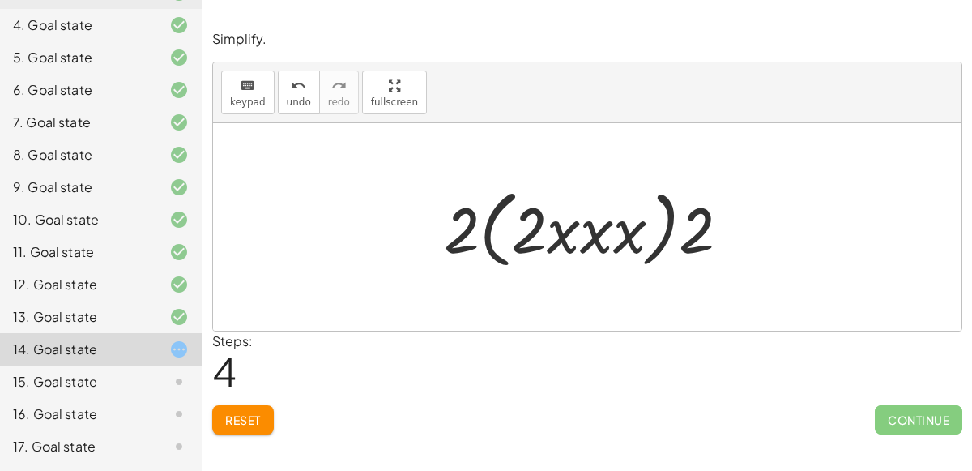
click at [564, 237] on div at bounding box center [593, 227] width 315 height 93
drag, startPoint x: 475, startPoint y: 232, endPoint x: 544, endPoint y: 238, distance: 69.9
click at [544, 238] on div at bounding box center [593, 227] width 315 height 93
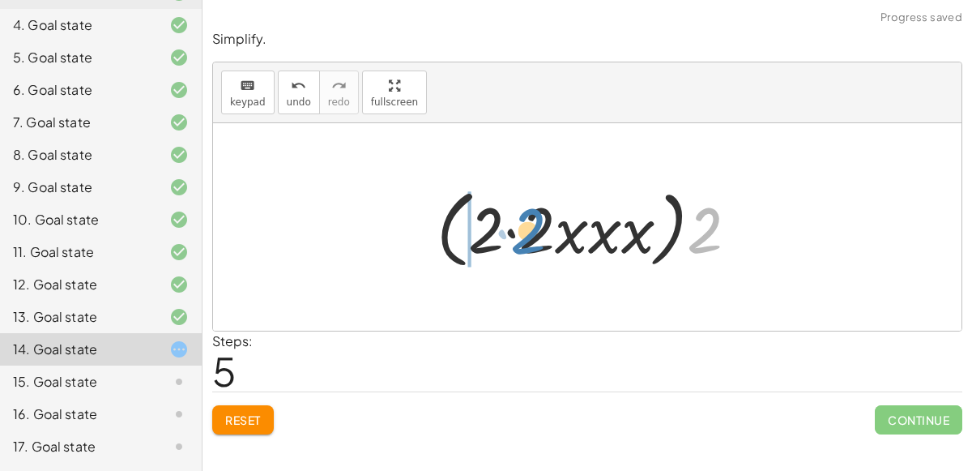
drag, startPoint x: 700, startPoint y: 236, endPoint x: 529, endPoint y: 237, distance: 170.9
click at [529, 237] on div at bounding box center [594, 227] width 330 height 93
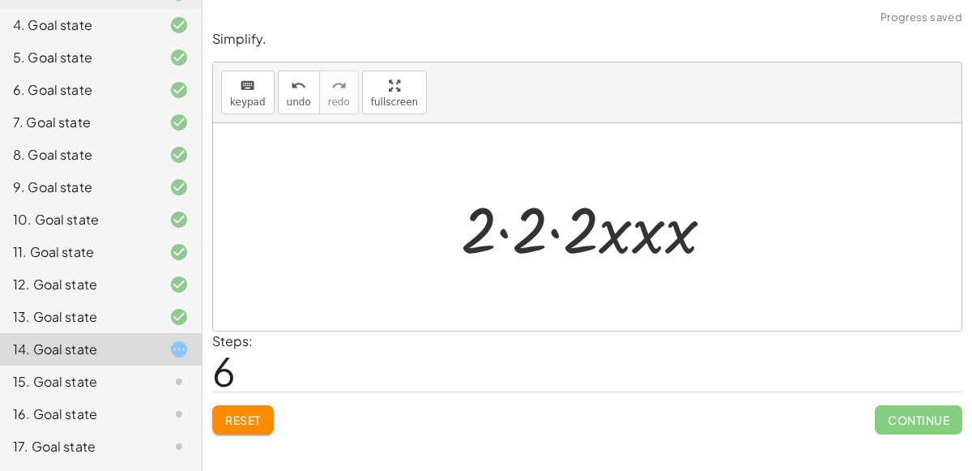
click at [554, 230] on div at bounding box center [594, 226] width 282 height 83
click at [554, 230] on div at bounding box center [593, 226] width 231 height 83
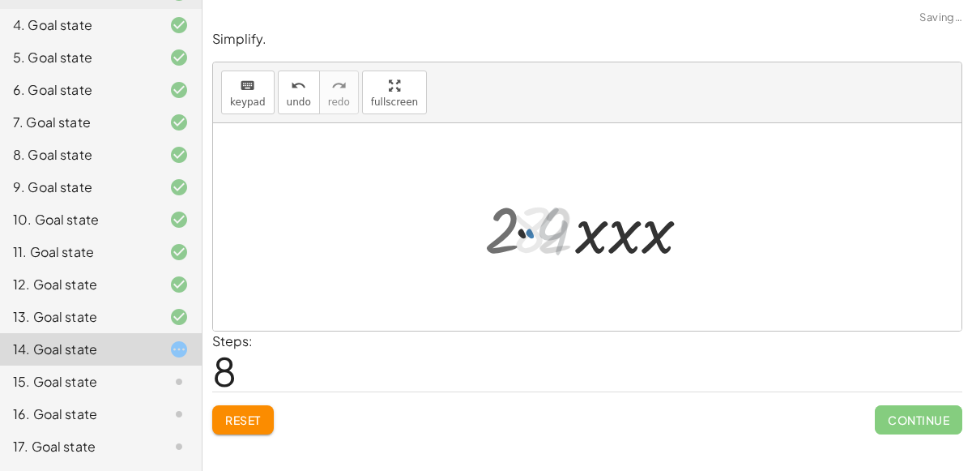
click at [554, 230] on div at bounding box center [594, 226] width 184 height 83
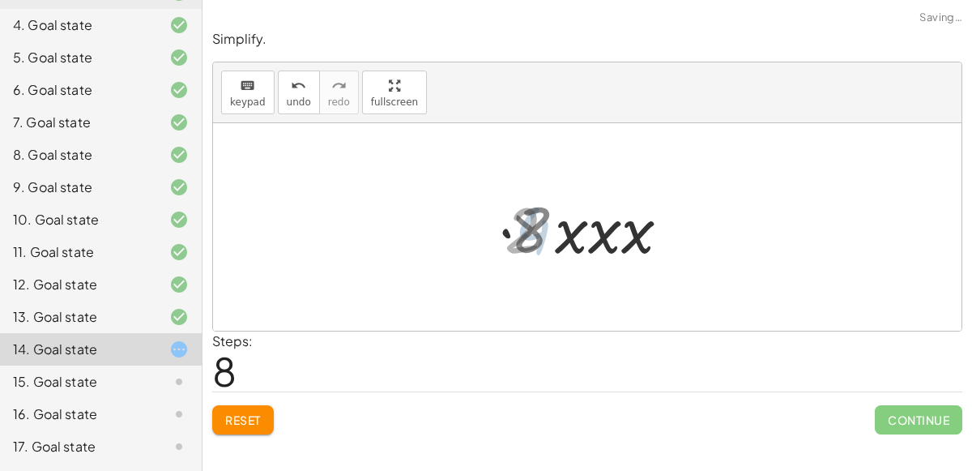
click at [554, 230] on div at bounding box center [594, 226] width 184 height 83
click at [569, 230] on div at bounding box center [594, 226] width 184 height 83
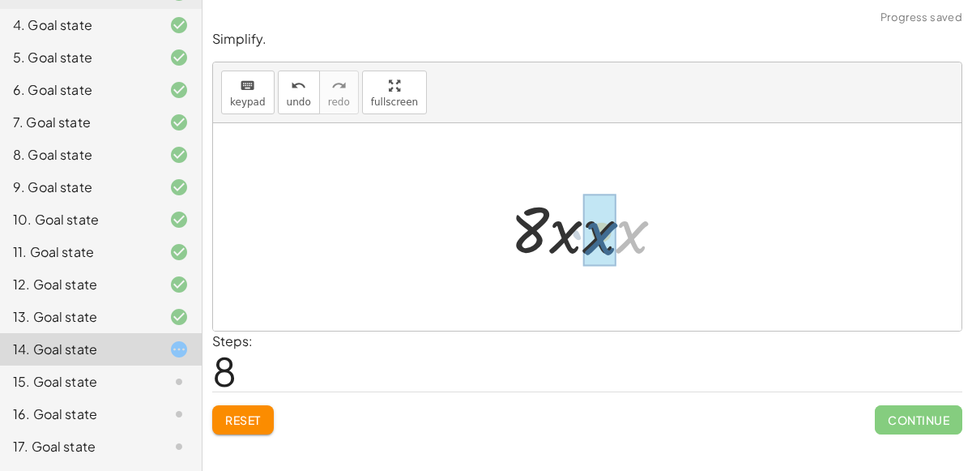
drag, startPoint x: 617, startPoint y: 233, endPoint x: 584, endPoint y: 235, distance: 33.3
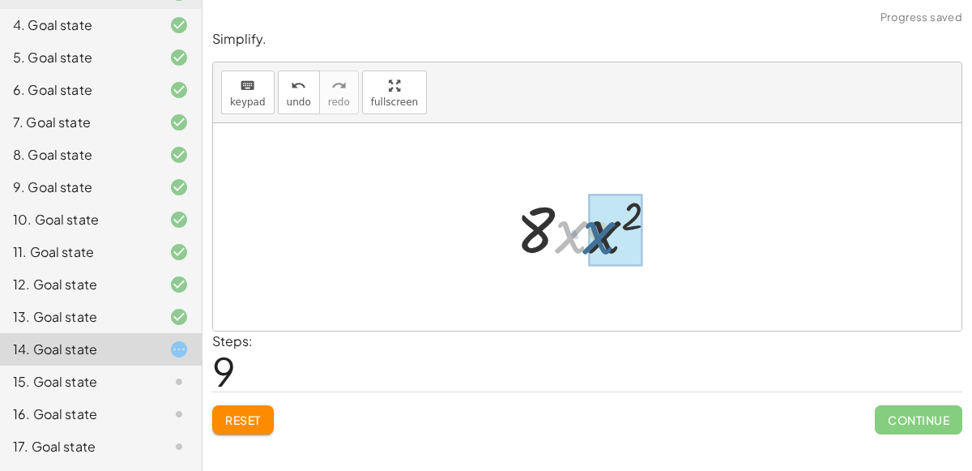
drag, startPoint x: 569, startPoint y: 233, endPoint x: 599, endPoint y: 234, distance: 29.2
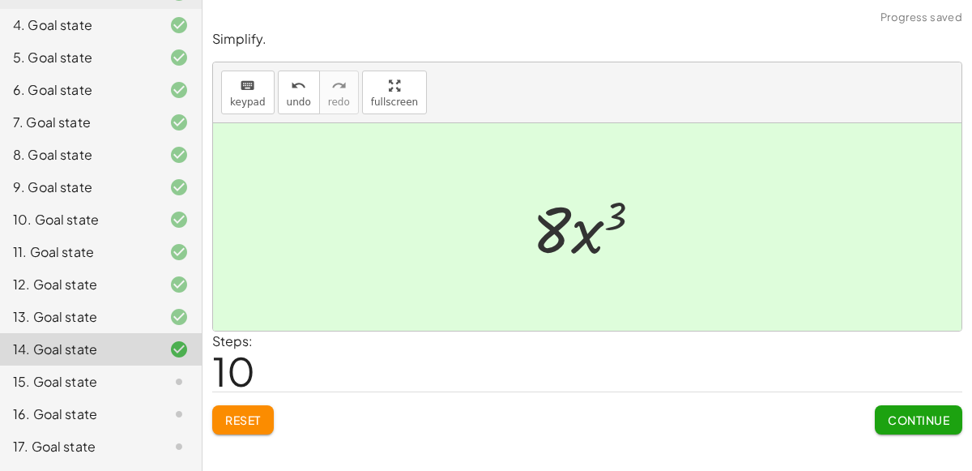
click at [892, 416] on span "Continue" at bounding box center [919, 419] width 62 height 15
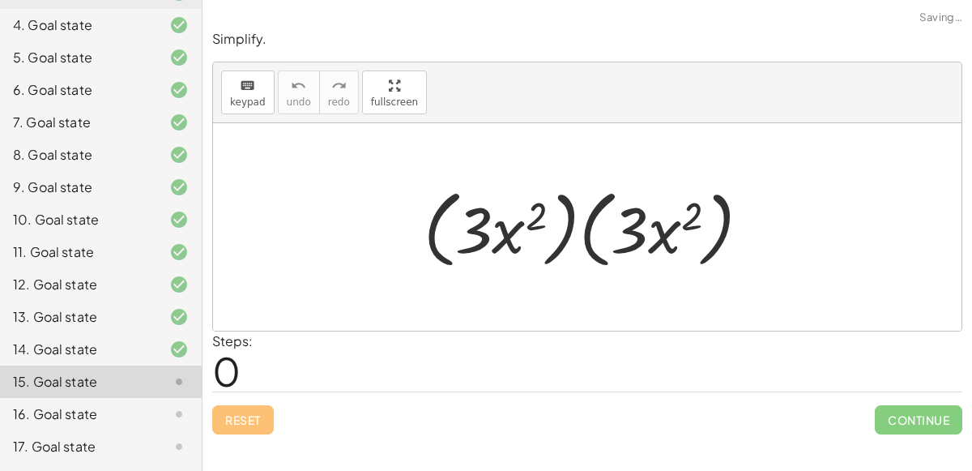
click at [508, 229] on div at bounding box center [594, 227] width 356 height 93
drag, startPoint x: 533, startPoint y: 217, endPoint x: 468, endPoint y: 228, distance: 65.8
click at [468, 228] on div at bounding box center [594, 227] width 356 height 93
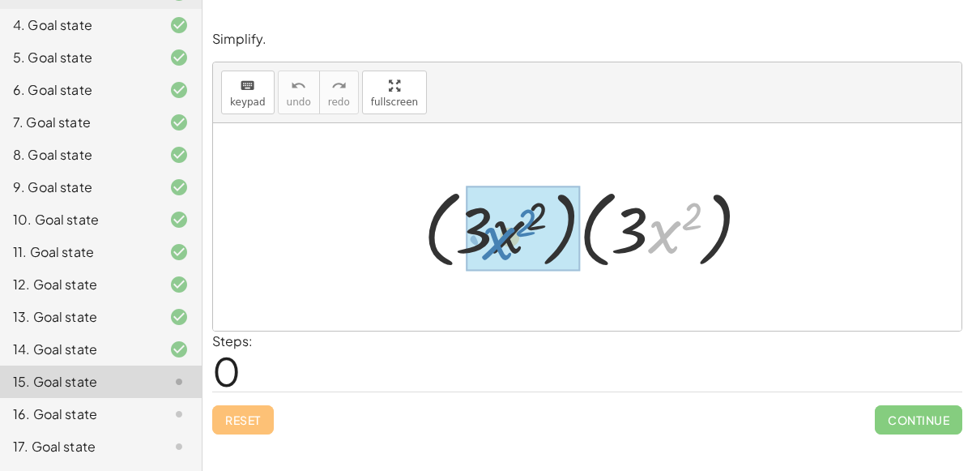
drag, startPoint x: 665, startPoint y: 228, endPoint x: 499, endPoint y: 234, distance: 166.2
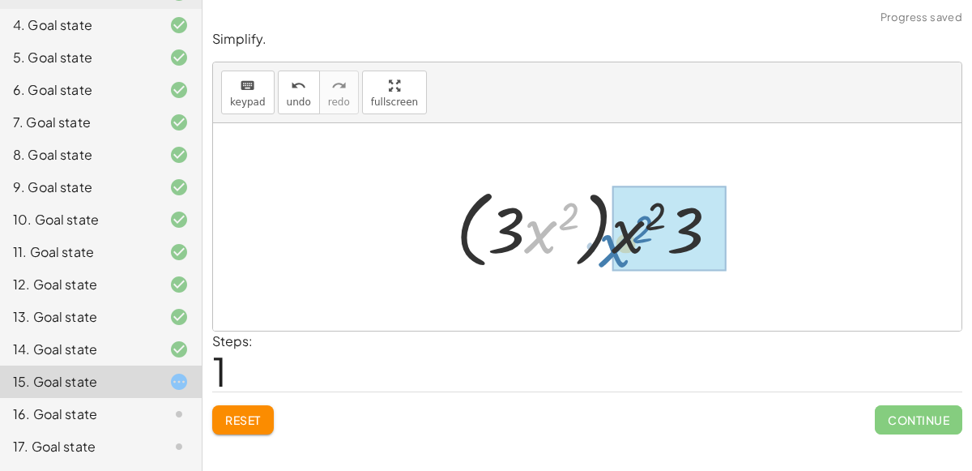
drag, startPoint x: 544, startPoint y: 227, endPoint x: 627, endPoint y: 232, distance: 82.8
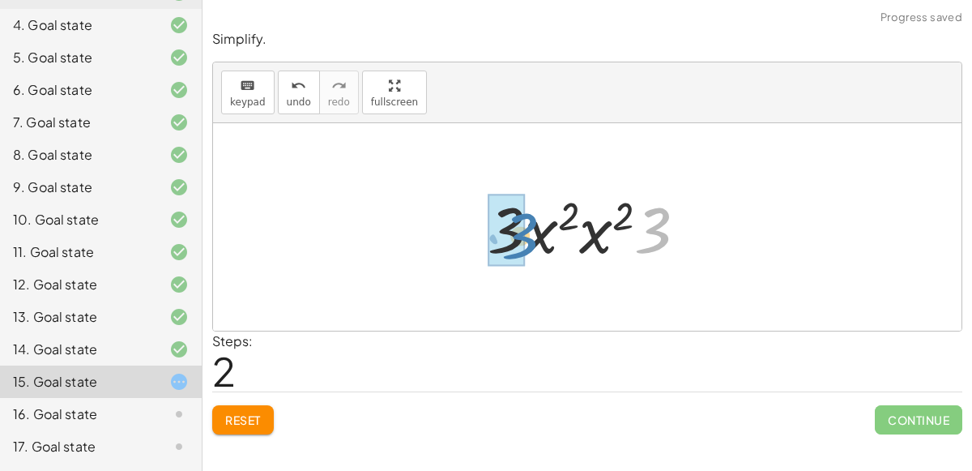
drag, startPoint x: 657, startPoint y: 223, endPoint x: 523, endPoint y: 228, distance: 133.8
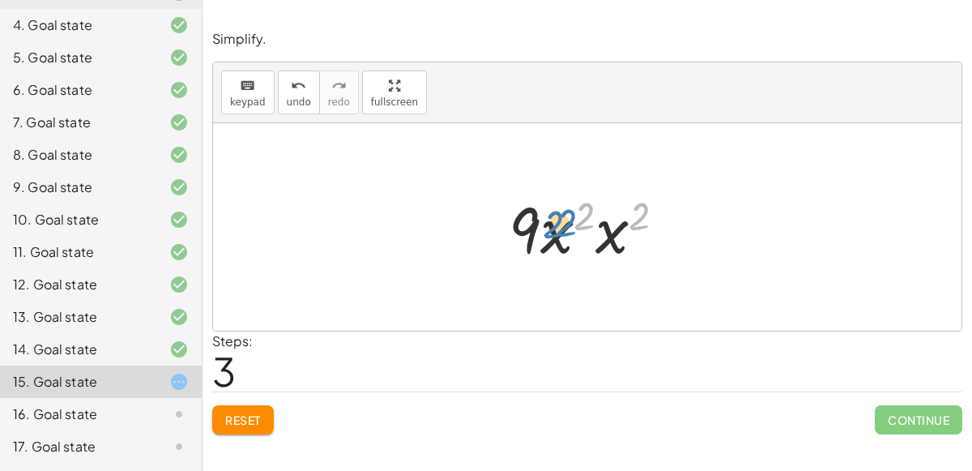
drag, startPoint x: 631, startPoint y: 228, endPoint x: 561, endPoint y: 235, distance: 70.0
click at [561, 235] on div at bounding box center [593, 226] width 185 height 83
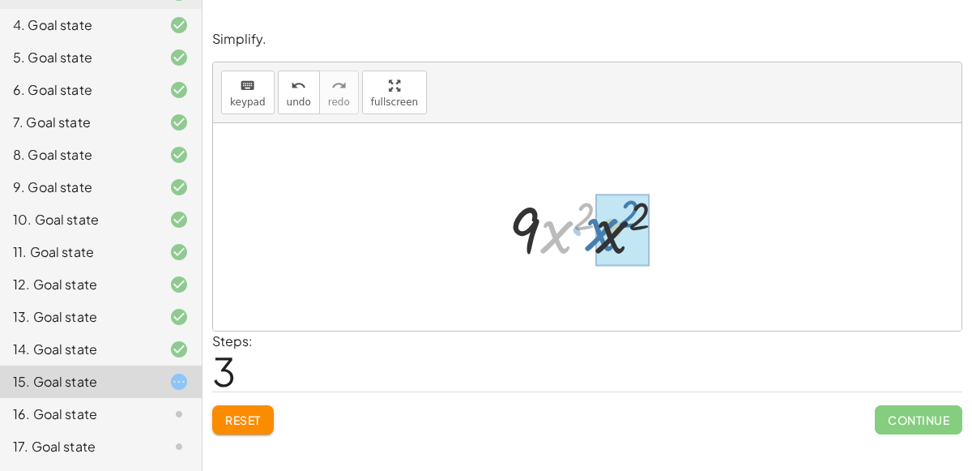
drag, startPoint x: 553, startPoint y: 233, endPoint x: 603, endPoint y: 232, distance: 49.4
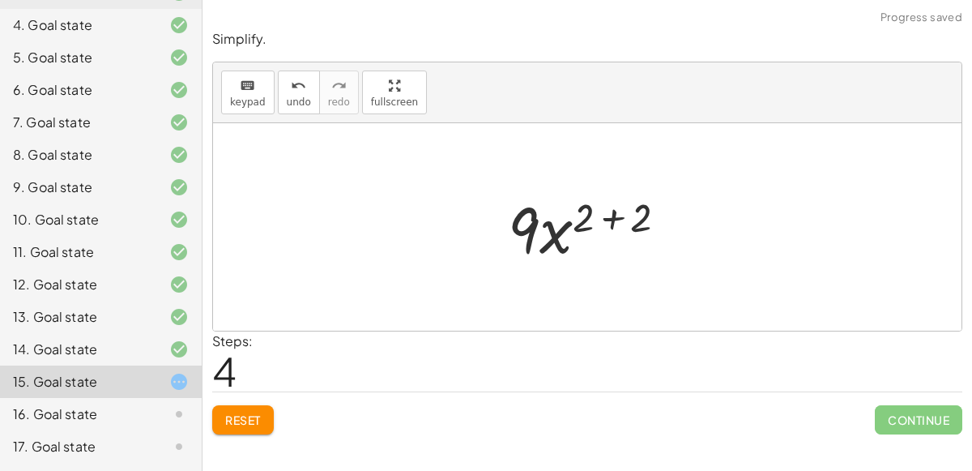
click at [608, 214] on div at bounding box center [594, 226] width 189 height 83
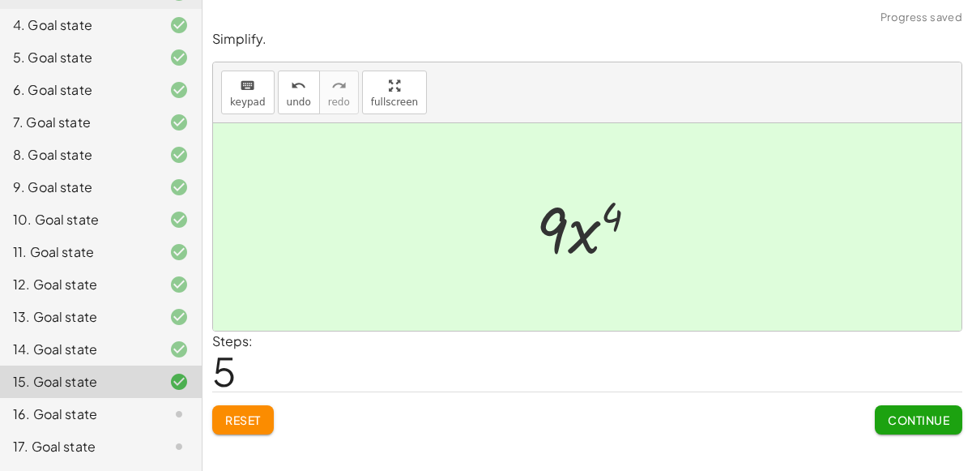
click at [902, 405] on button "Continue" at bounding box center [918, 419] width 87 height 29
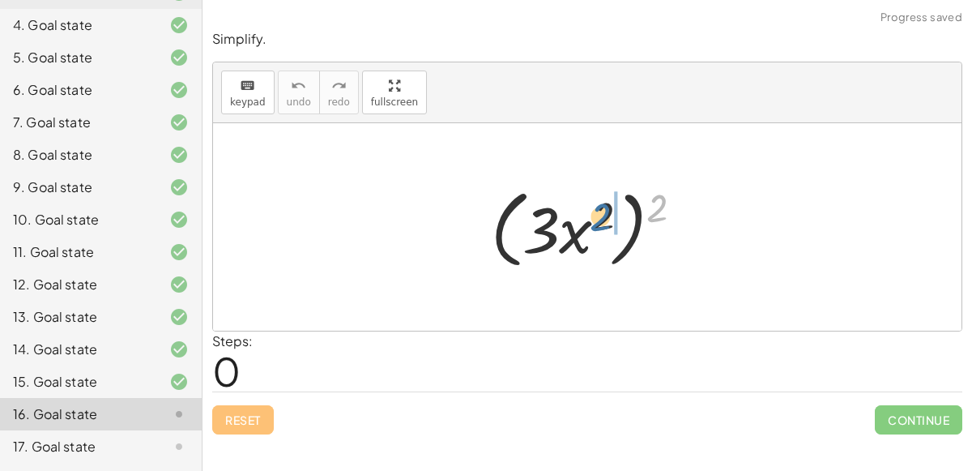
drag, startPoint x: 659, startPoint y: 205, endPoint x: 601, endPoint y: 214, distance: 58.2
click at [601, 214] on div at bounding box center [594, 227] width 222 height 93
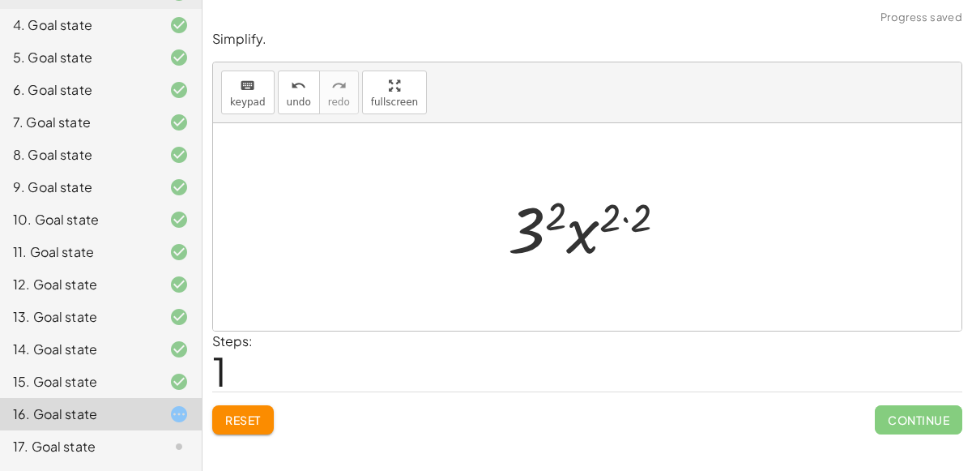
click at [581, 234] on div at bounding box center [594, 226] width 188 height 83
click at [625, 215] on div at bounding box center [594, 226] width 188 height 83
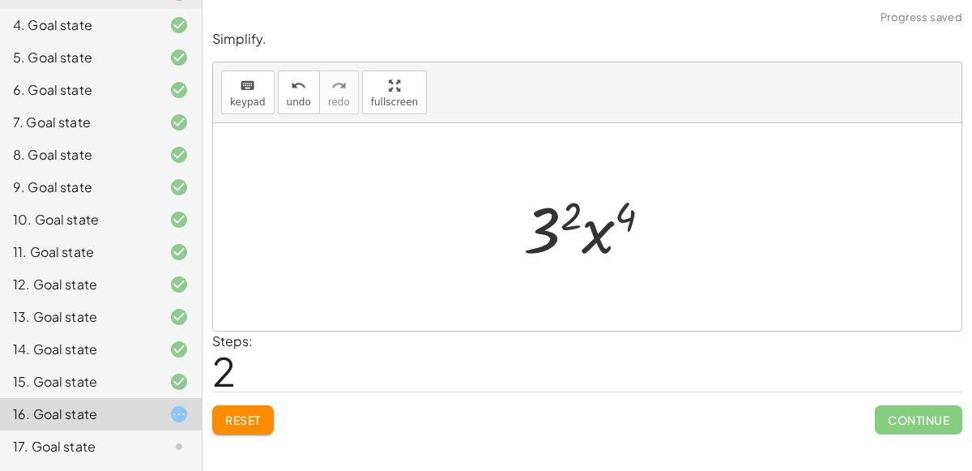
click at [595, 237] on div at bounding box center [594, 226] width 158 height 83
drag, startPoint x: 622, startPoint y: 205, endPoint x: 565, endPoint y: 207, distance: 57.6
click at [565, 207] on div at bounding box center [594, 226] width 158 height 83
drag, startPoint x: 565, startPoint y: 211, endPoint x: 621, endPoint y: 211, distance: 55.9
click at [621, 211] on div at bounding box center [594, 226] width 158 height 83
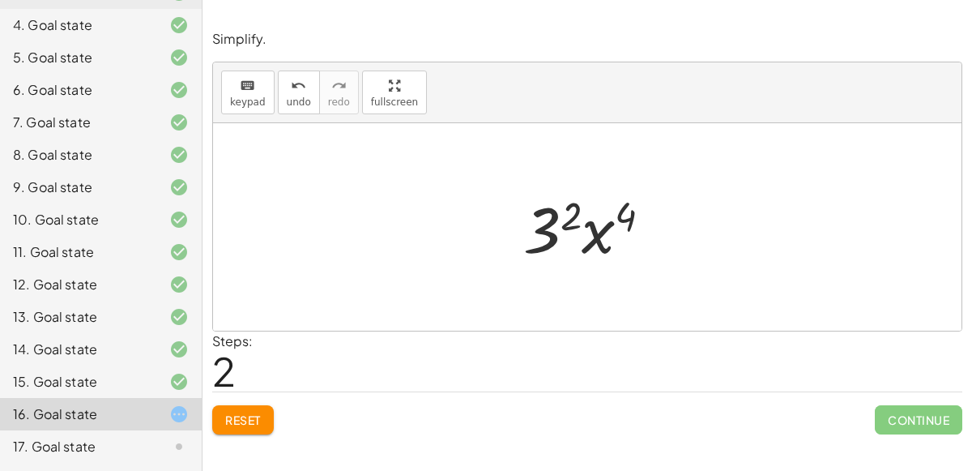
click at [594, 237] on div at bounding box center [594, 226] width 158 height 83
drag, startPoint x: 548, startPoint y: 241, endPoint x: 616, endPoint y: 237, distance: 68.2
click at [616, 237] on div at bounding box center [594, 226] width 158 height 83
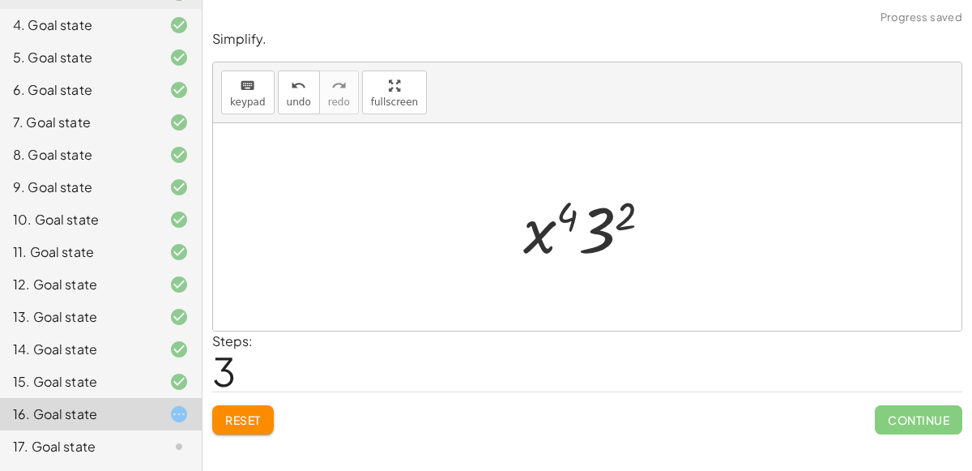
click at [543, 241] on div at bounding box center [594, 226] width 158 height 83
drag, startPoint x: 567, startPoint y: 214, endPoint x: 606, endPoint y: 234, distance: 43.8
click at [606, 234] on div at bounding box center [594, 226] width 158 height 83
drag, startPoint x: 627, startPoint y: 220, endPoint x: 570, endPoint y: 216, distance: 56.8
click at [570, 216] on div at bounding box center [594, 226] width 158 height 83
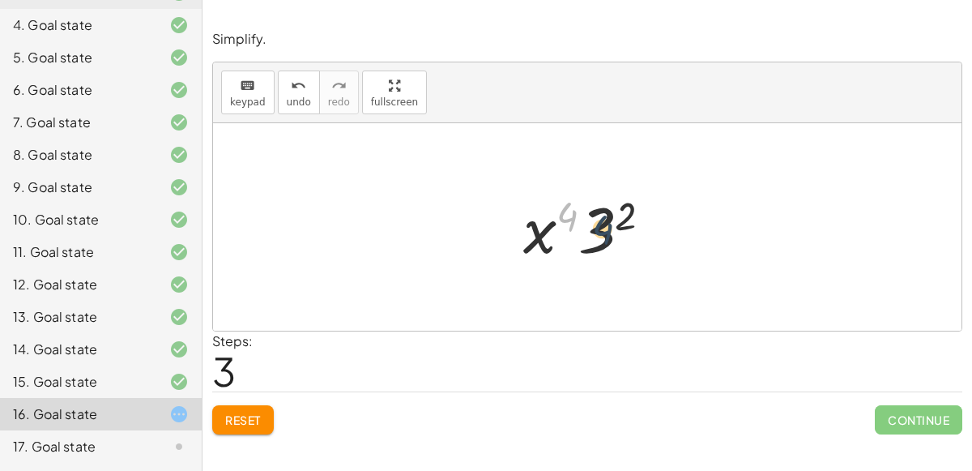
drag, startPoint x: 569, startPoint y: 212, endPoint x: 604, endPoint y: 225, distance: 37.9
click at [604, 225] on div at bounding box center [594, 226] width 158 height 83
drag, startPoint x: 623, startPoint y: 214, endPoint x: 601, endPoint y: 224, distance: 24.3
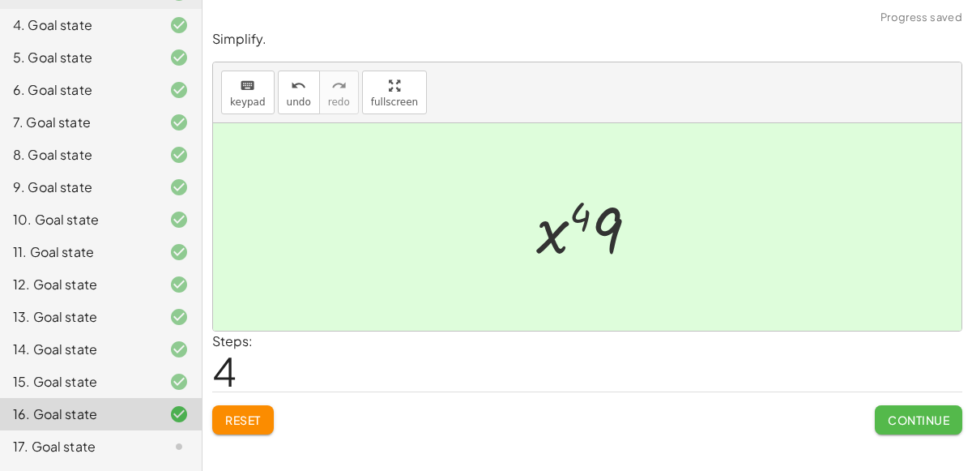
click at [939, 416] on span "Continue" at bounding box center [919, 419] width 62 height 15
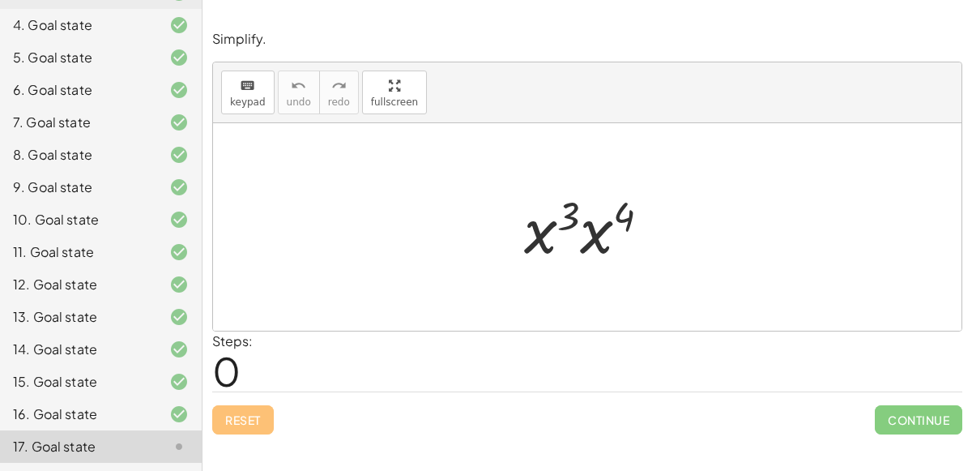
click at [512, 468] on div "Simplify. keyboard keypad undo undo redo redo fullscreen · x 5 · x 7 x ( + 5 − …" at bounding box center [588, 235] width 770 height 471
click at [544, 229] on div at bounding box center [593, 226] width 155 height 83
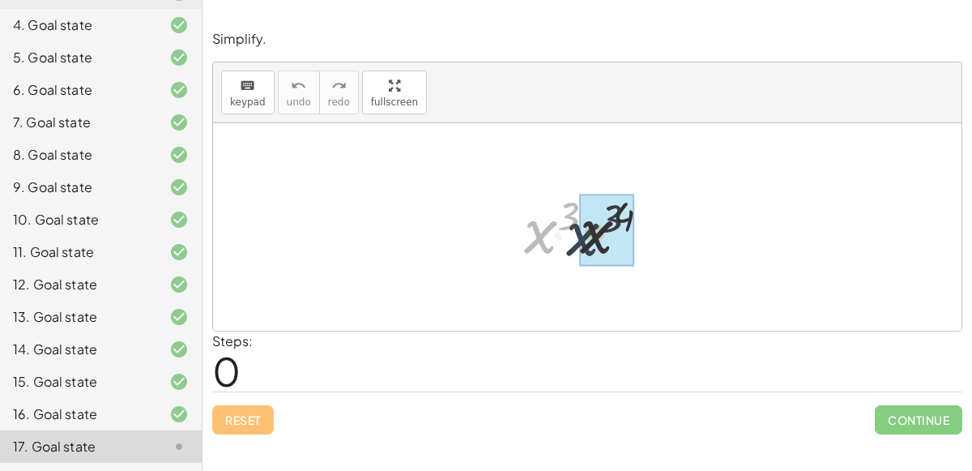
drag, startPoint x: 544, startPoint y: 229, endPoint x: 588, endPoint y: 232, distance: 43.8
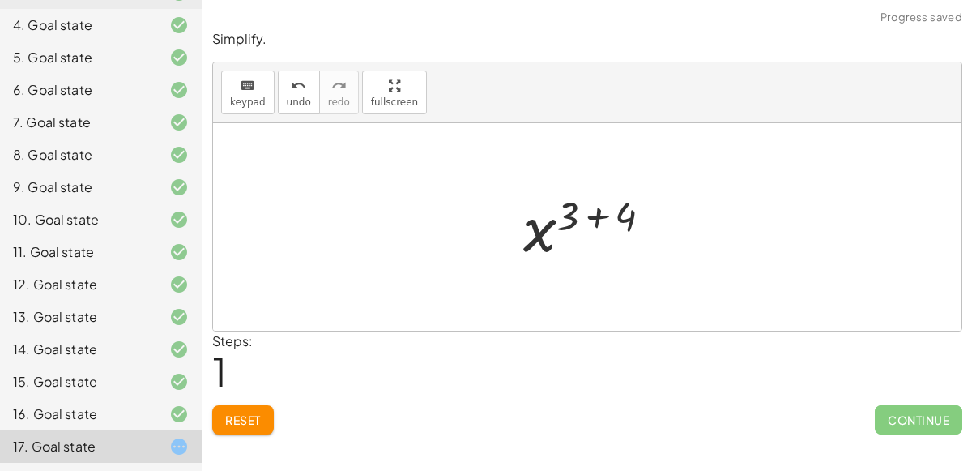
click at [600, 215] on div at bounding box center [594, 227] width 158 height 80
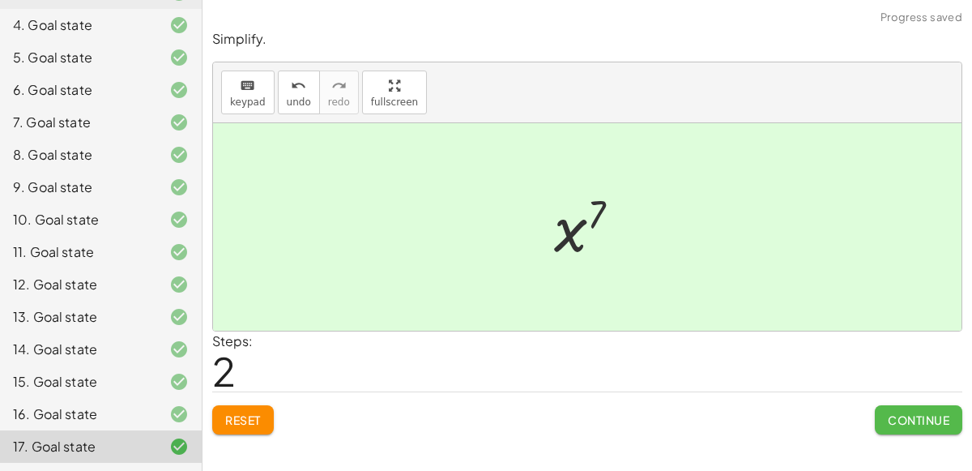
click at [904, 422] on span "Continue" at bounding box center [919, 419] width 62 height 15
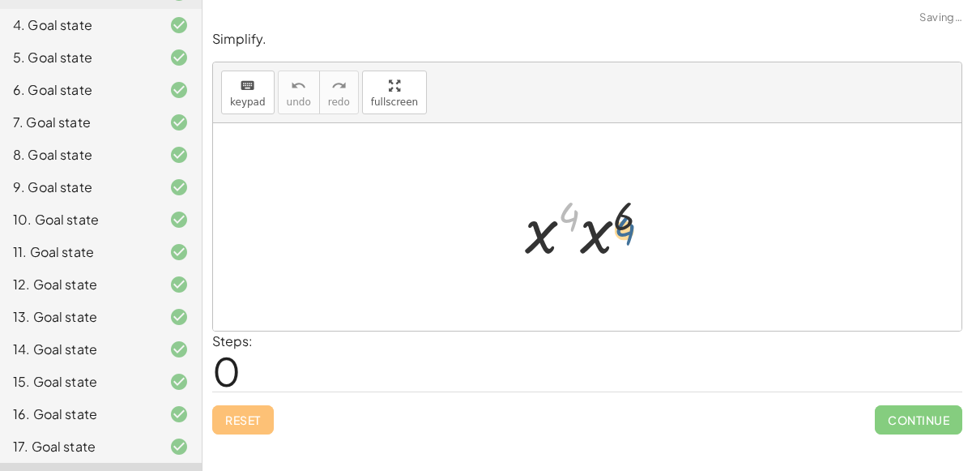
drag, startPoint x: 577, startPoint y: 203, endPoint x: 631, endPoint y: 207, distance: 54.4
click at [631, 207] on div at bounding box center [594, 226] width 154 height 83
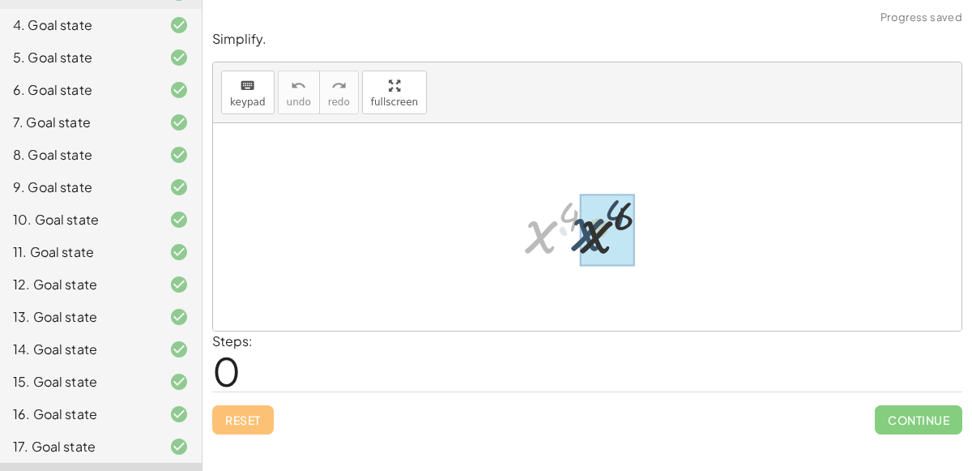
drag, startPoint x: 544, startPoint y: 234, endPoint x: 603, endPoint y: 233, distance: 58.3
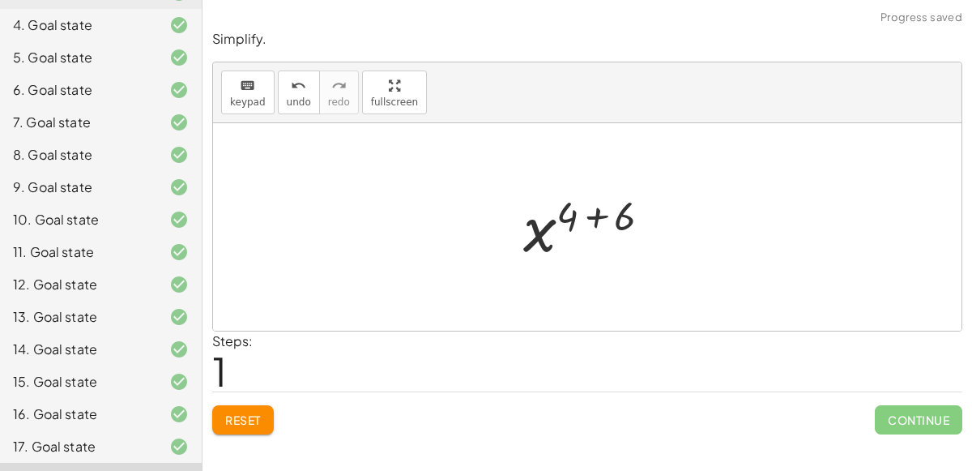
click at [595, 217] on div at bounding box center [593, 227] width 157 height 80
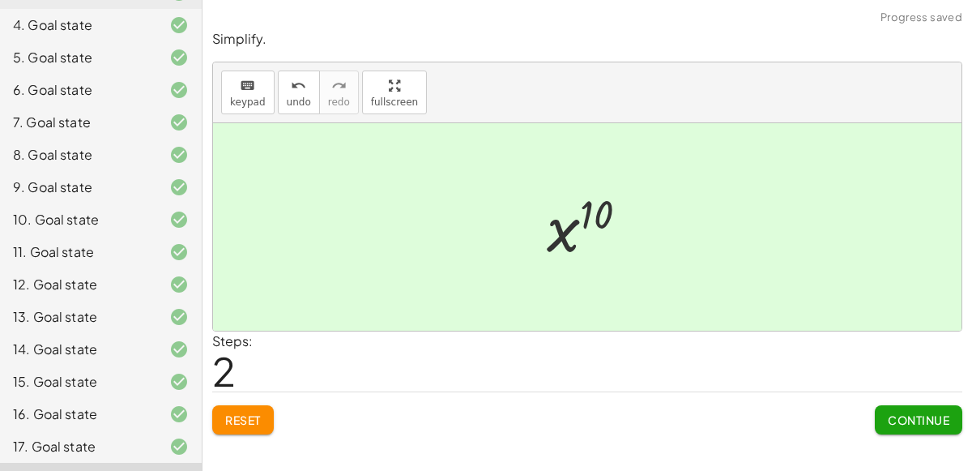
click at [905, 423] on span "Continue" at bounding box center [919, 419] width 62 height 15
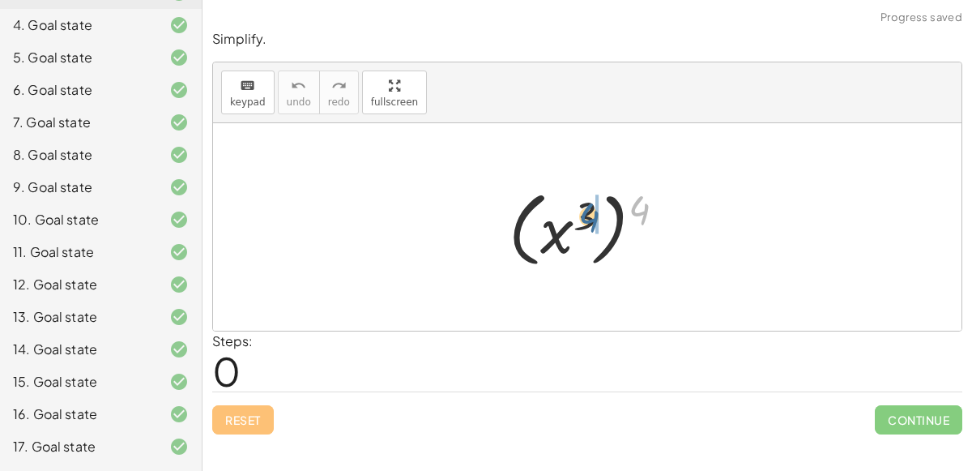
drag, startPoint x: 633, startPoint y: 201, endPoint x: 578, endPoint y: 207, distance: 55.5
click at [578, 207] on div at bounding box center [593, 227] width 185 height 90
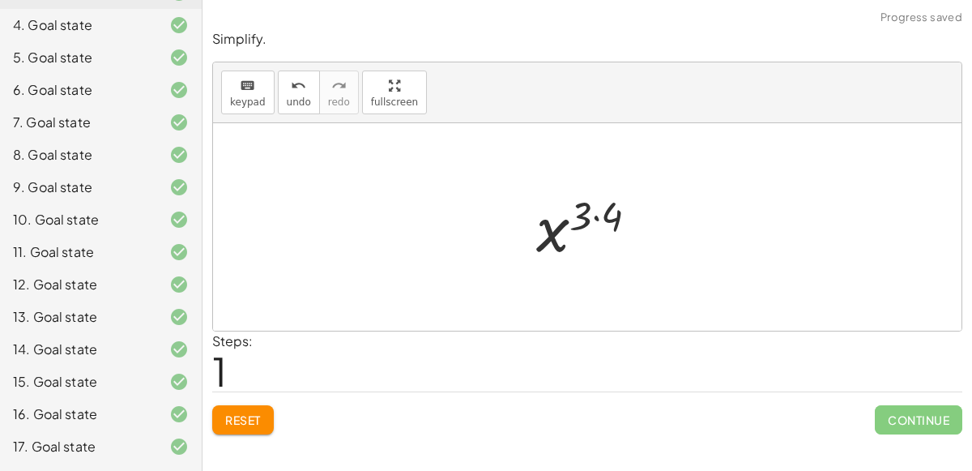
click at [552, 234] on div at bounding box center [593, 227] width 130 height 80
click at [593, 214] on div at bounding box center [593, 227] width 130 height 80
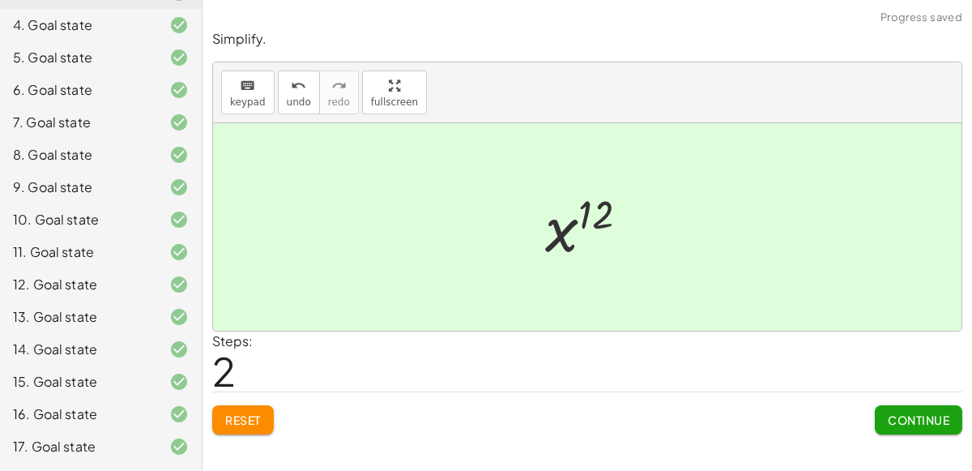
click at [903, 428] on button "Continue" at bounding box center [918, 419] width 87 height 29
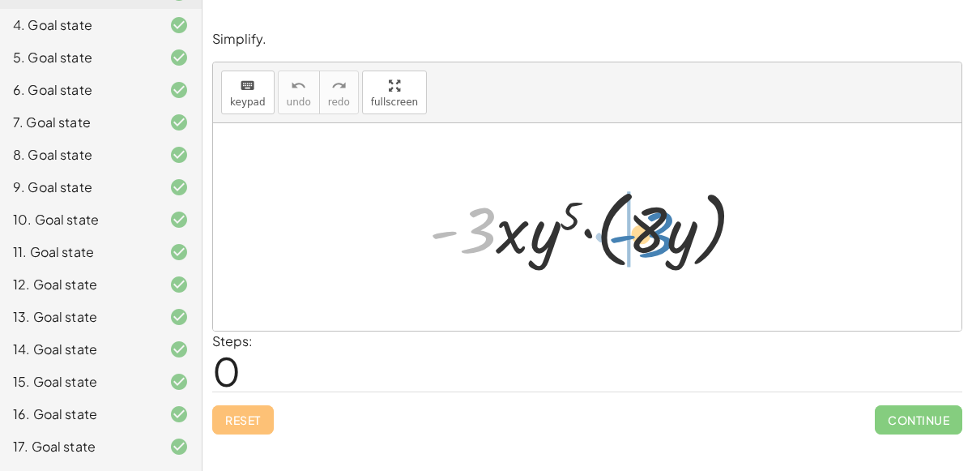
drag, startPoint x: 483, startPoint y: 215, endPoint x: 661, endPoint y: 218, distance: 178.2
click at [661, 218] on div at bounding box center [593, 227] width 345 height 93
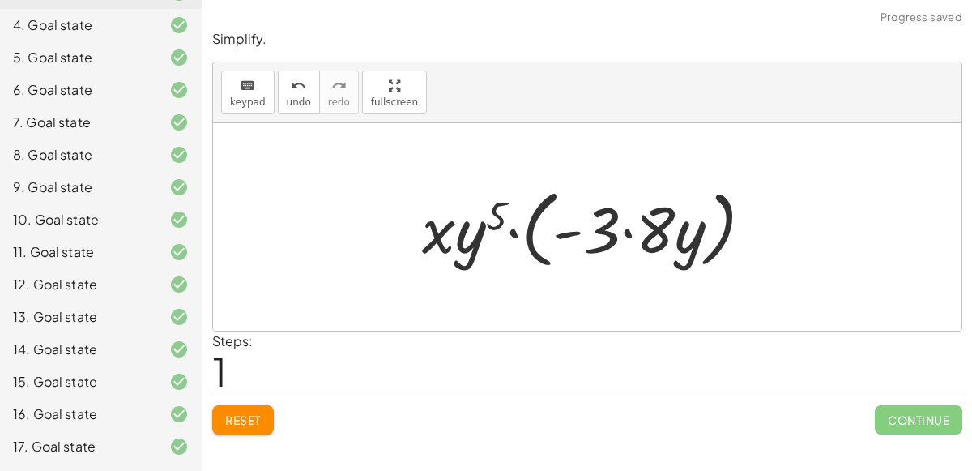
click at [625, 232] on div at bounding box center [594, 227] width 360 height 93
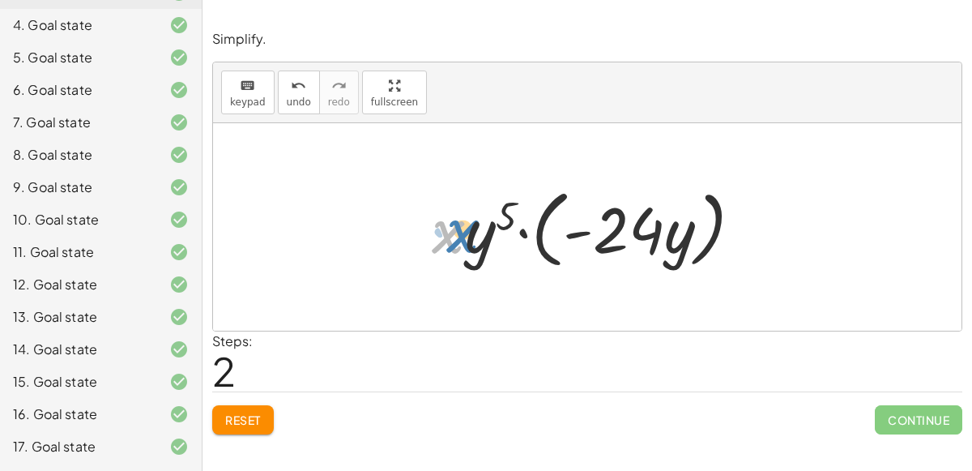
click at [449, 231] on div at bounding box center [594, 227] width 340 height 93
drag, startPoint x: 467, startPoint y: 240, endPoint x: 668, endPoint y: 236, distance: 201.7
click at [668, 236] on div at bounding box center [594, 227] width 340 height 93
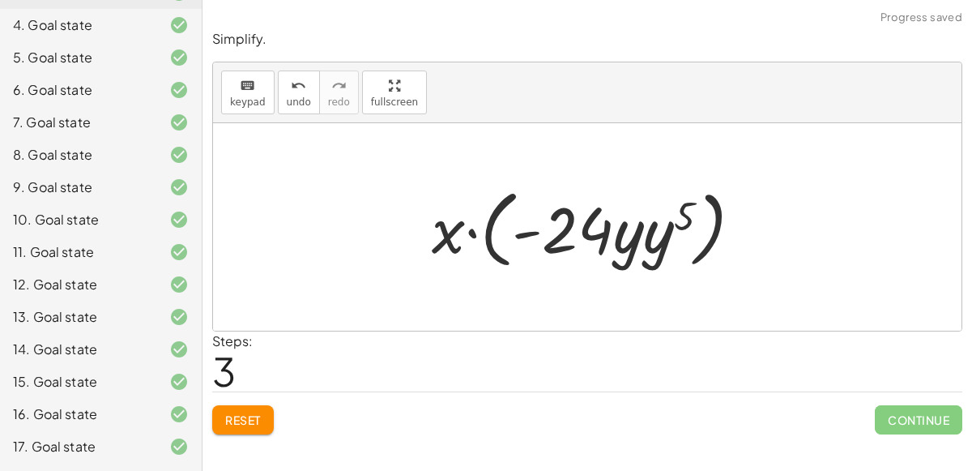
click at [640, 238] on div at bounding box center [594, 227] width 340 height 93
drag, startPoint x: 450, startPoint y: 227, endPoint x: 614, endPoint y: 222, distance: 163.7
click at [614, 222] on div at bounding box center [594, 227] width 340 height 93
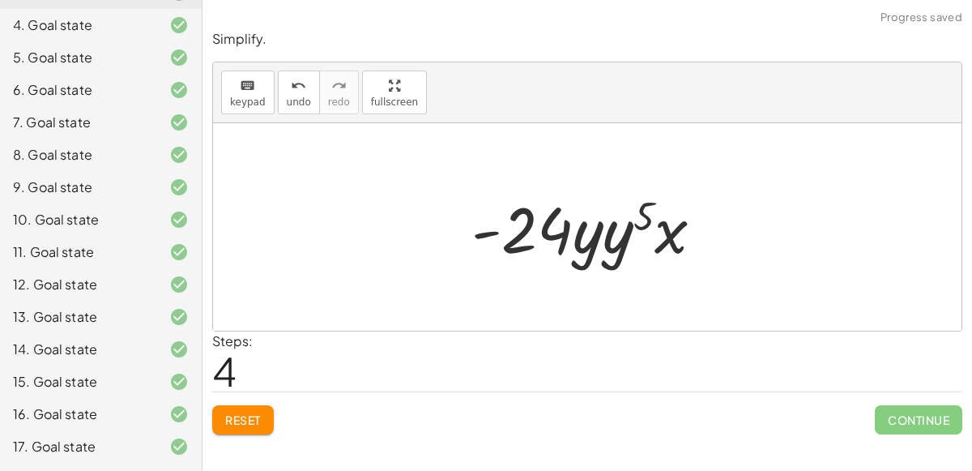
click at [613, 224] on div at bounding box center [593, 226] width 261 height 83
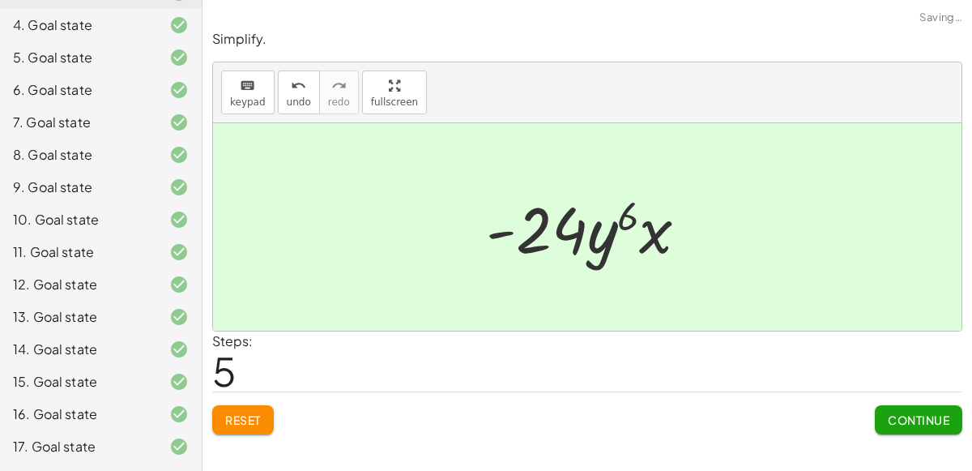
click at [573, 228] on div at bounding box center [593, 226] width 231 height 83
click at [880, 463] on div "Simplify. keyboard keypad undo undo redo redo fullscreen · x 5 · x 7 x ( + 5 − …" at bounding box center [588, 235] width 770 height 471
click at [927, 407] on button "Continue" at bounding box center [918, 419] width 87 height 29
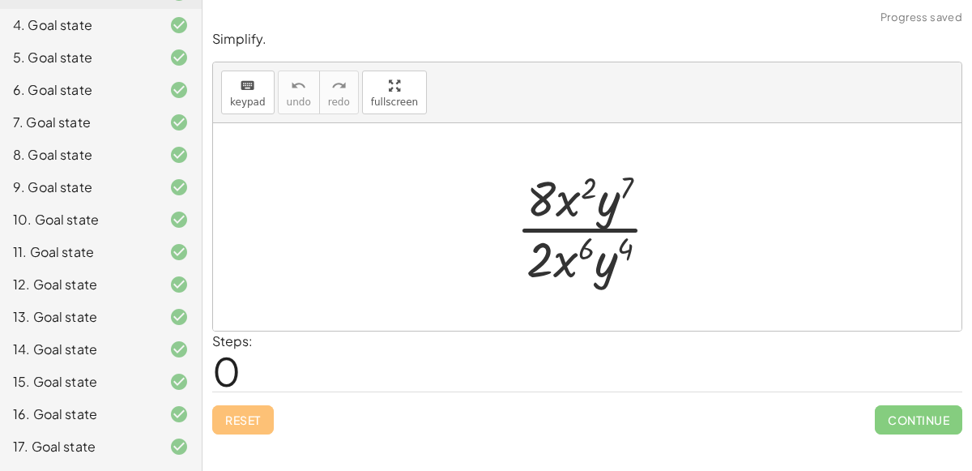
scroll to position [362, 0]
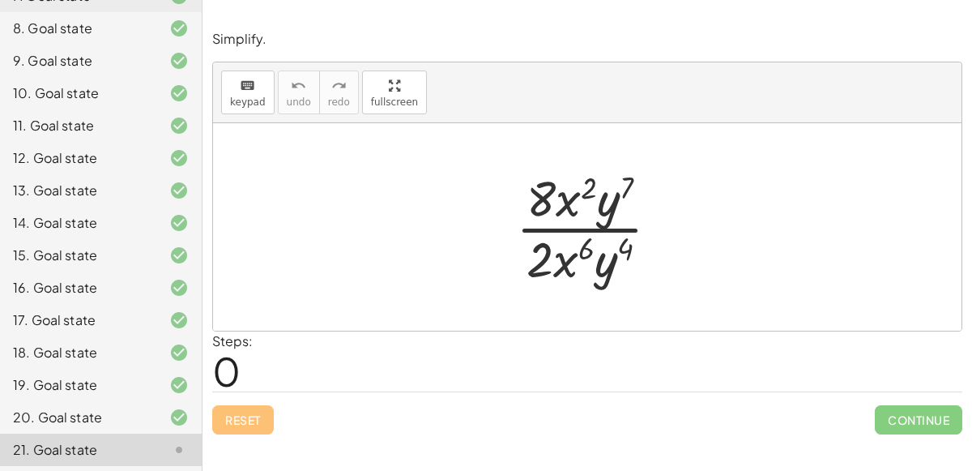
click at [563, 209] on div at bounding box center [594, 226] width 173 height 125
drag, startPoint x: 565, startPoint y: 265, endPoint x: 571, endPoint y: 196, distance: 69.1
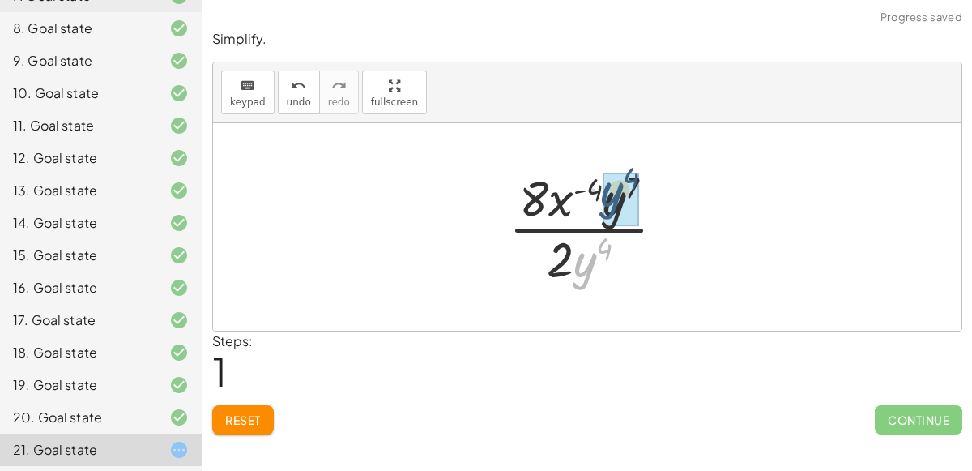
drag, startPoint x: 584, startPoint y: 259, endPoint x: 614, endPoint y: 184, distance: 81.1
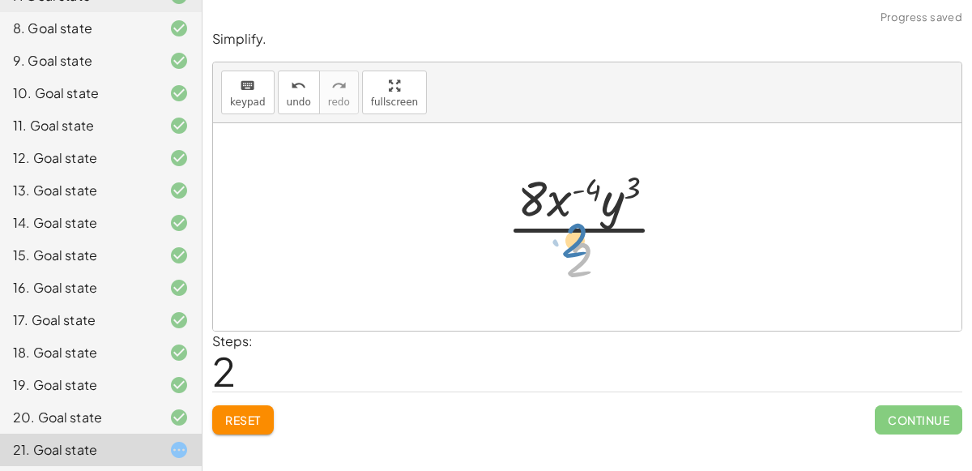
drag, startPoint x: 583, startPoint y: 260, endPoint x: 588, endPoint y: 275, distance: 15.4
click at [588, 275] on div at bounding box center [593, 226] width 189 height 125
click at [578, 187] on div at bounding box center [593, 226] width 189 height 125
click at [560, 199] on div at bounding box center [593, 226] width 189 height 125
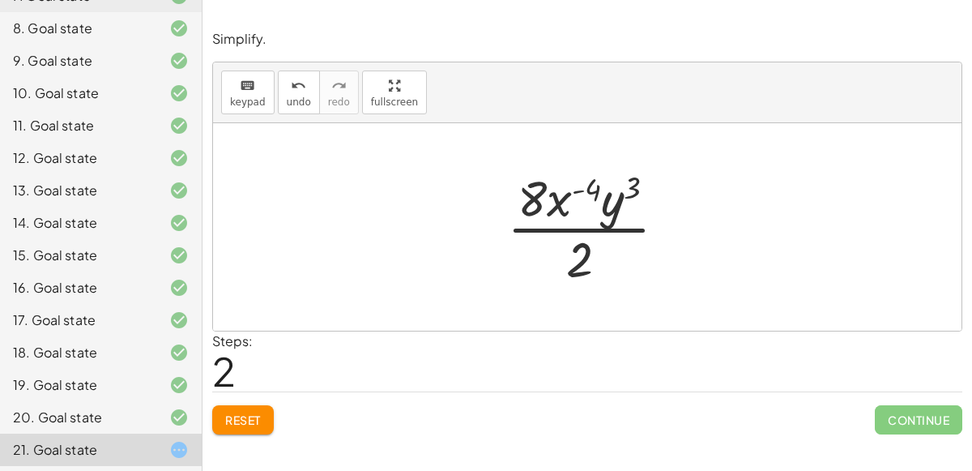
click at [560, 199] on div at bounding box center [593, 226] width 189 height 125
drag, startPoint x: 567, startPoint y: 243, endPoint x: 530, endPoint y: 183, distance: 70.6
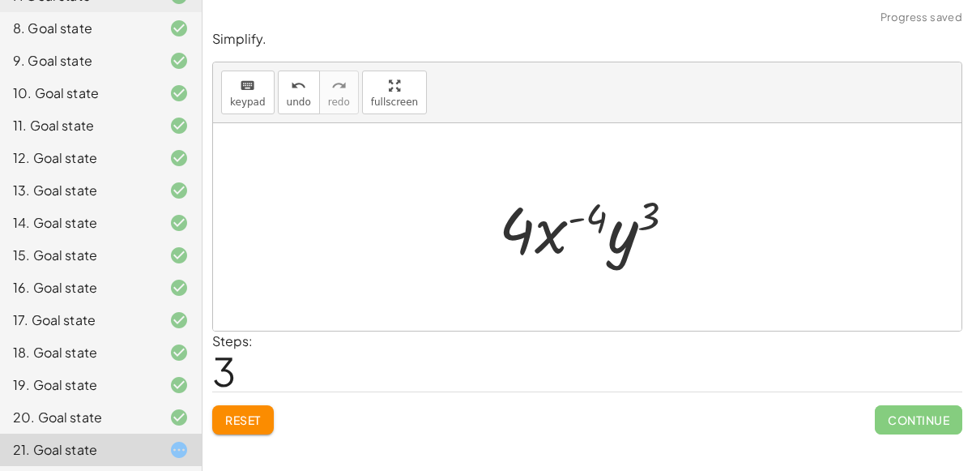
click at [572, 218] on div at bounding box center [594, 226] width 206 height 83
drag, startPoint x: 626, startPoint y: 232, endPoint x: 582, endPoint y: 216, distance: 46.4
click at [582, 216] on div at bounding box center [594, 226] width 206 height 83
drag, startPoint x: 583, startPoint y: 216, endPoint x: 622, endPoint y: 220, distance: 39.0
click at [622, 220] on div at bounding box center [594, 226] width 206 height 83
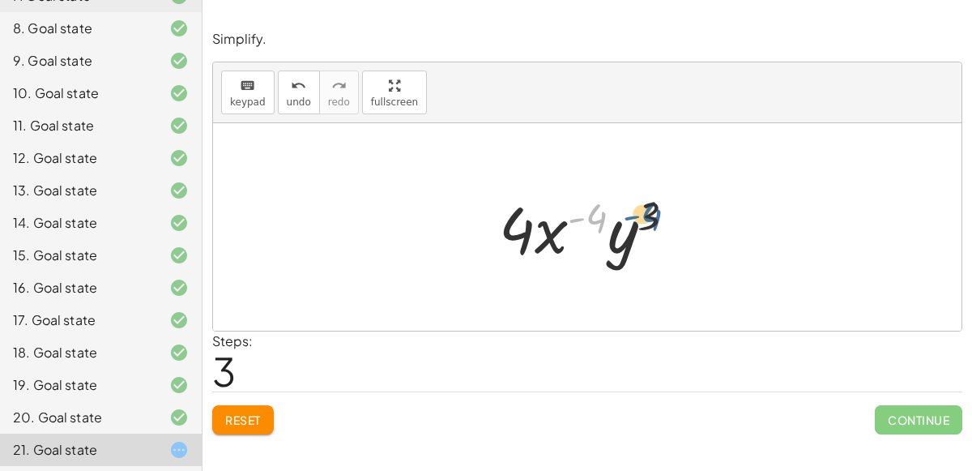
drag, startPoint x: 579, startPoint y: 214, endPoint x: 635, endPoint y: 211, distance: 55.9
click at [635, 211] on div at bounding box center [594, 226] width 206 height 83
click at [557, 232] on div at bounding box center [594, 226] width 206 height 83
click at [273, 421] on button "Reset" at bounding box center [243, 419] width 62 height 29
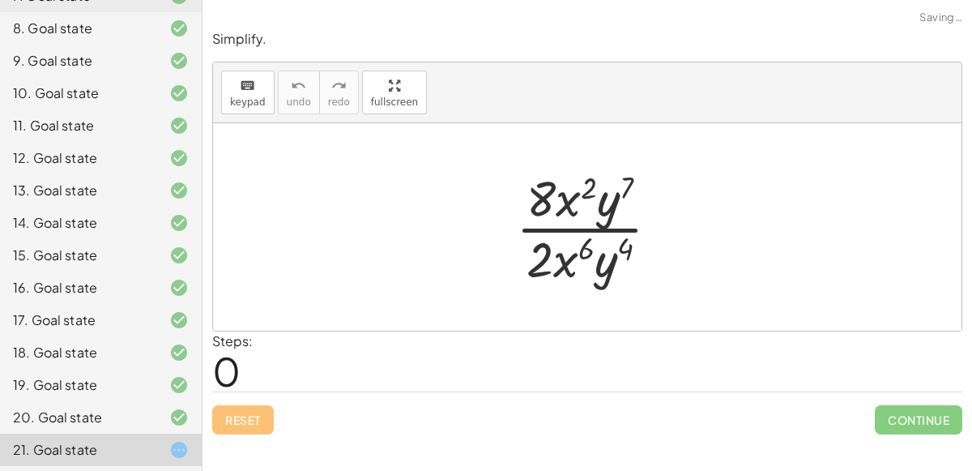
click at [273, 421] on div "Reset Continue" at bounding box center [587, 412] width 750 height 43
drag, startPoint x: 608, startPoint y: 258, endPoint x: 616, endPoint y: 207, distance: 52.5
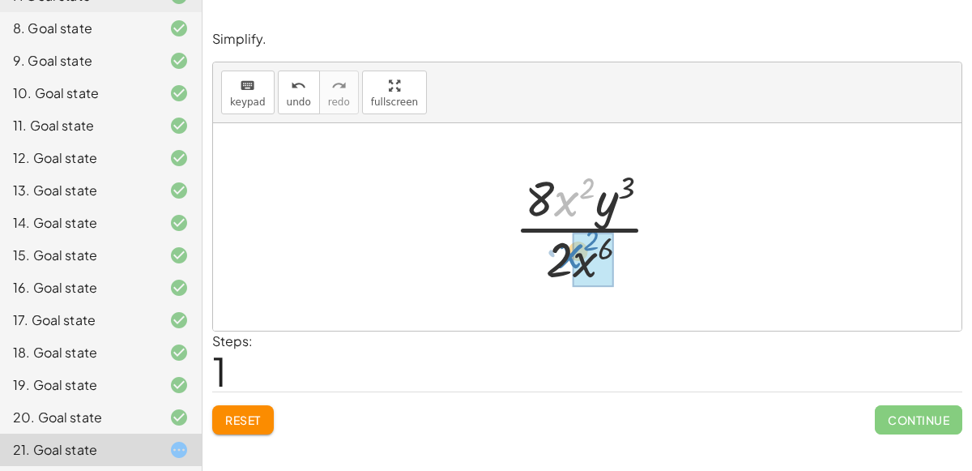
drag, startPoint x: 567, startPoint y: 207, endPoint x: 570, endPoint y: 260, distance: 53.6
click at [570, 260] on div at bounding box center [593, 226] width 175 height 125
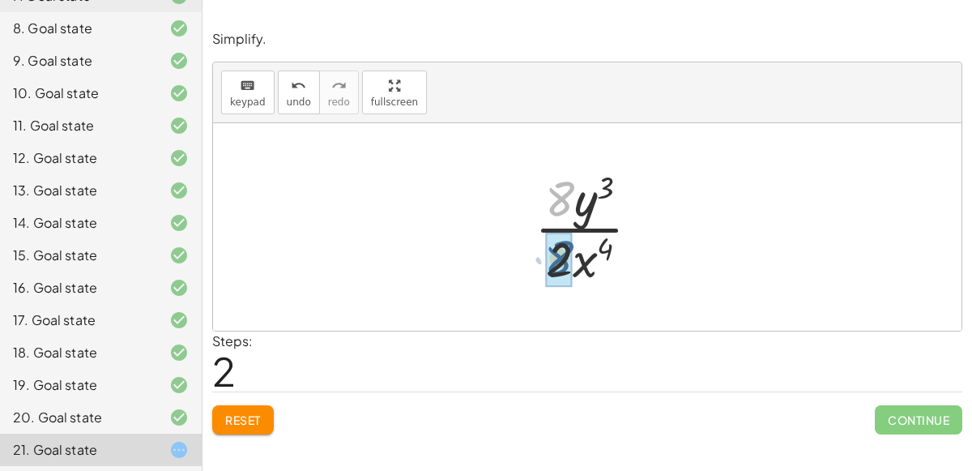
drag, startPoint x: 559, startPoint y: 196, endPoint x: 558, endPoint y: 257, distance: 60.8
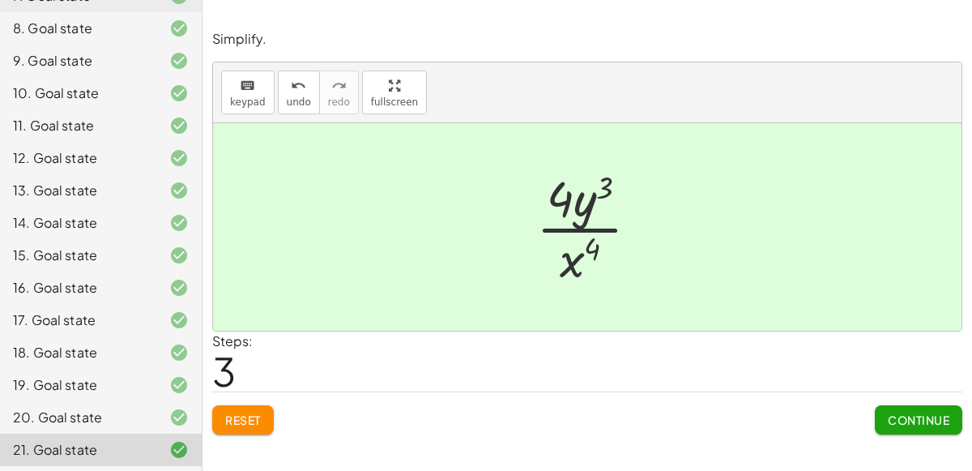
scroll to position [0, 0]
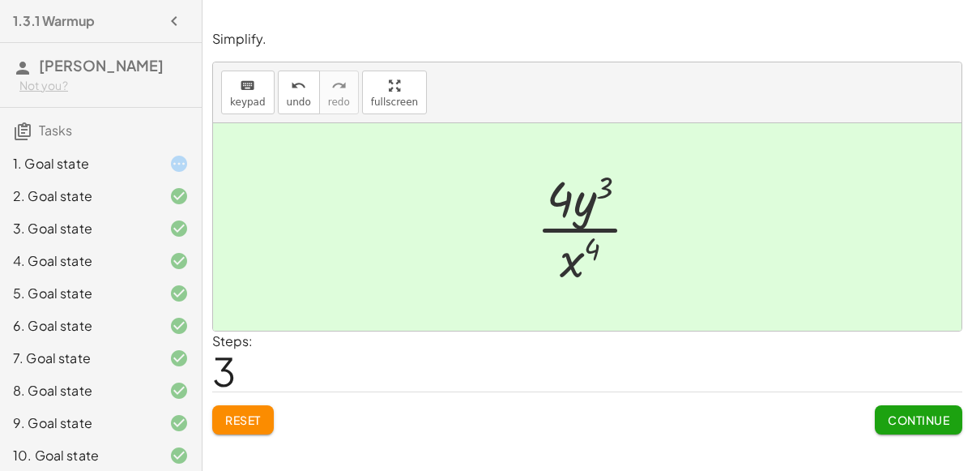
click at [67, 160] on div "1. Goal state" at bounding box center [78, 163] width 130 height 19
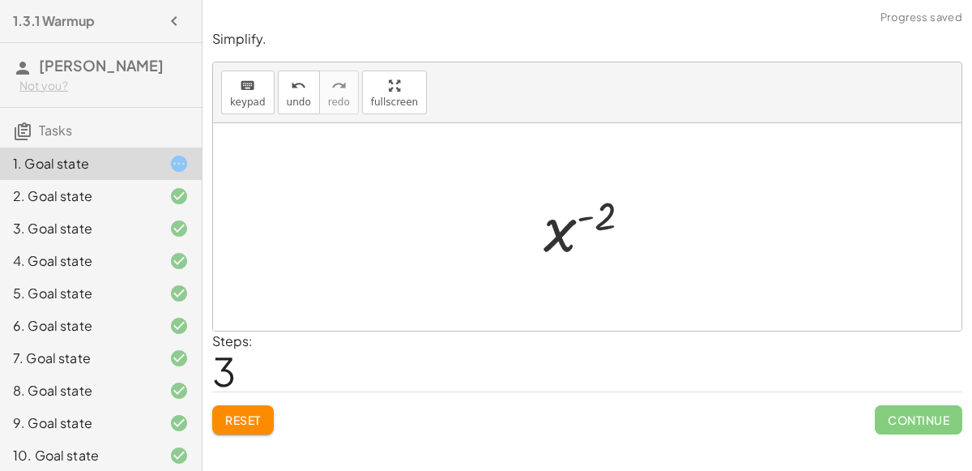
click at [580, 220] on div at bounding box center [593, 227] width 117 height 80
click at [245, 412] on span "Reset" at bounding box center [243, 419] width 36 height 15
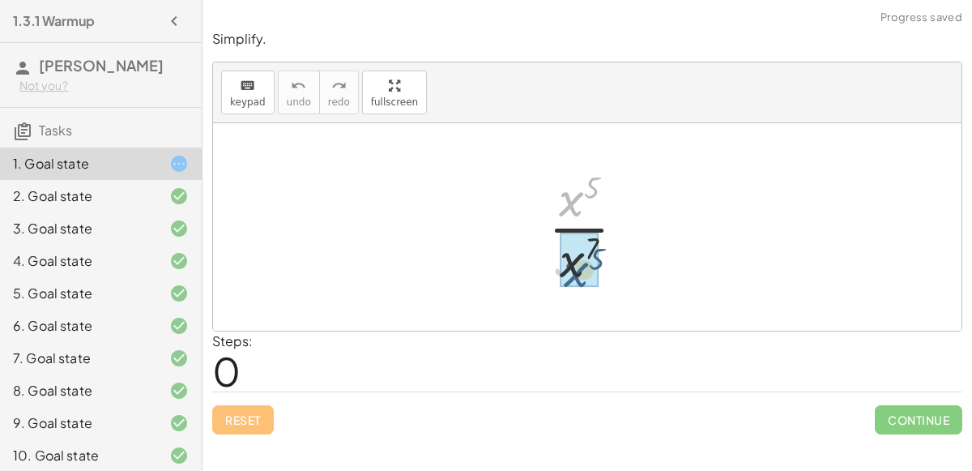
drag, startPoint x: 571, startPoint y: 198, endPoint x: 576, endPoint y: 269, distance: 71.4
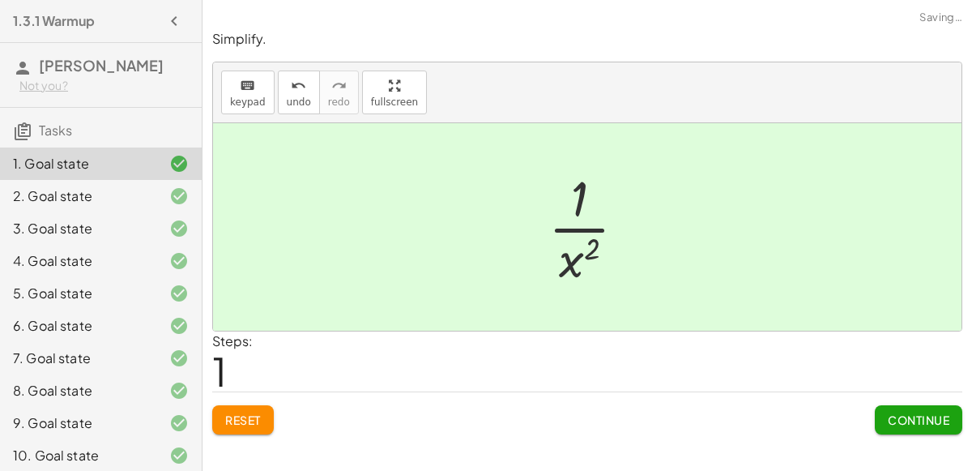
click at [570, 264] on div at bounding box center [593, 226] width 107 height 125
